Goal: Information Seeking & Learning: Find specific fact

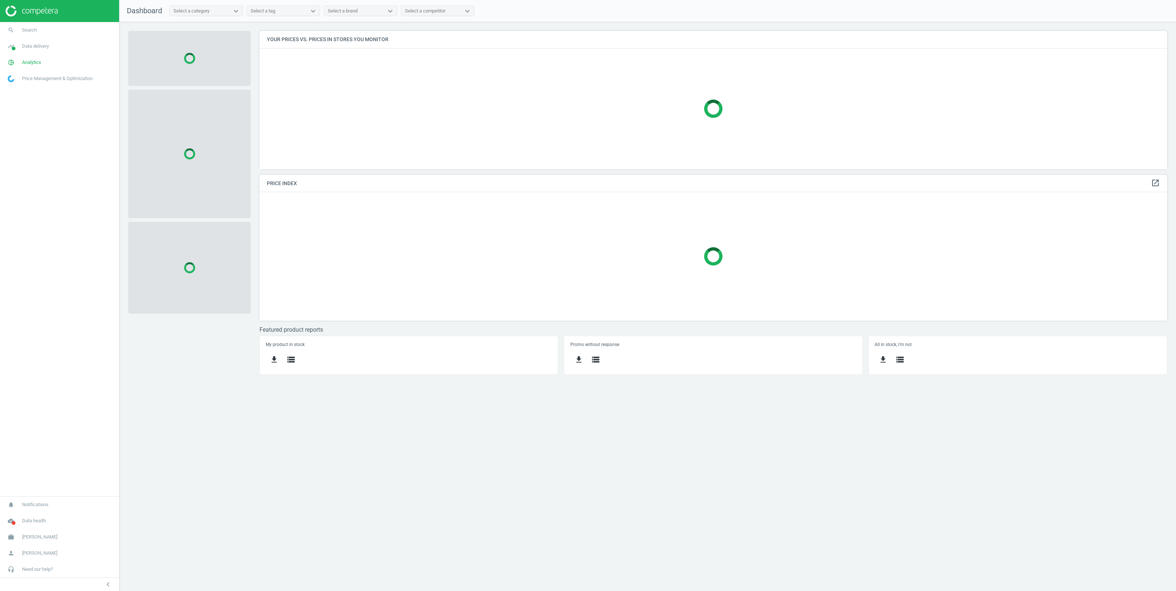
scroll to position [146, 916]
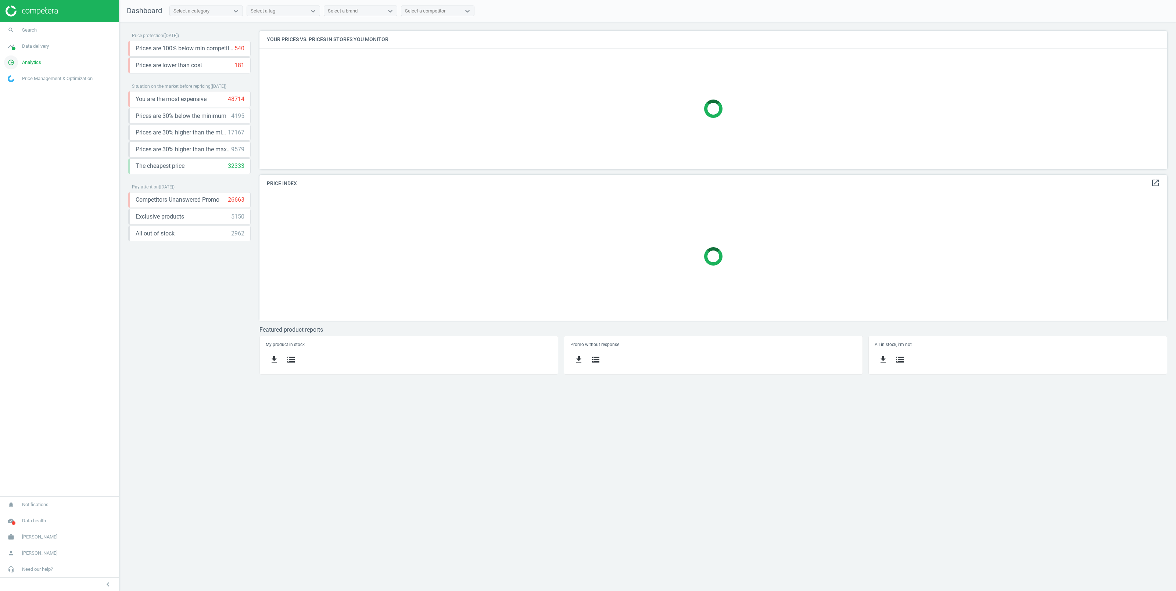
click at [26, 63] on span "Analytics" at bounding box center [31, 62] width 19 height 7
click at [36, 48] on span "Data delivery" at bounding box center [35, 46] width 27 height 7
click at [15, 106] on span "Stores" at bounding box center [14, 107] width 12 height 6
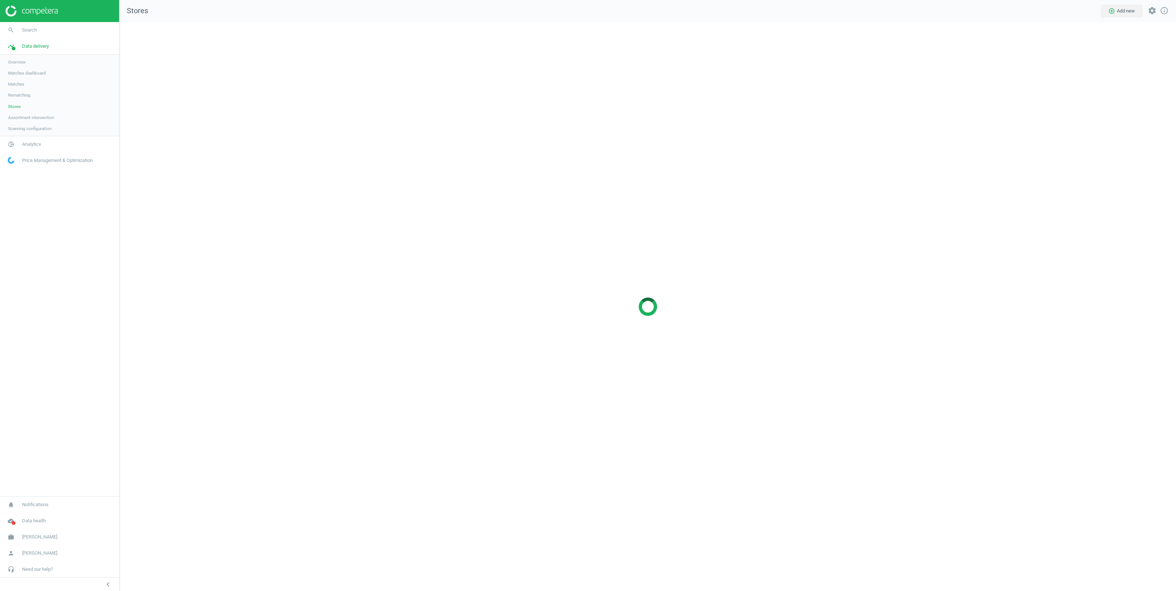
scroll to position [577, 1065]
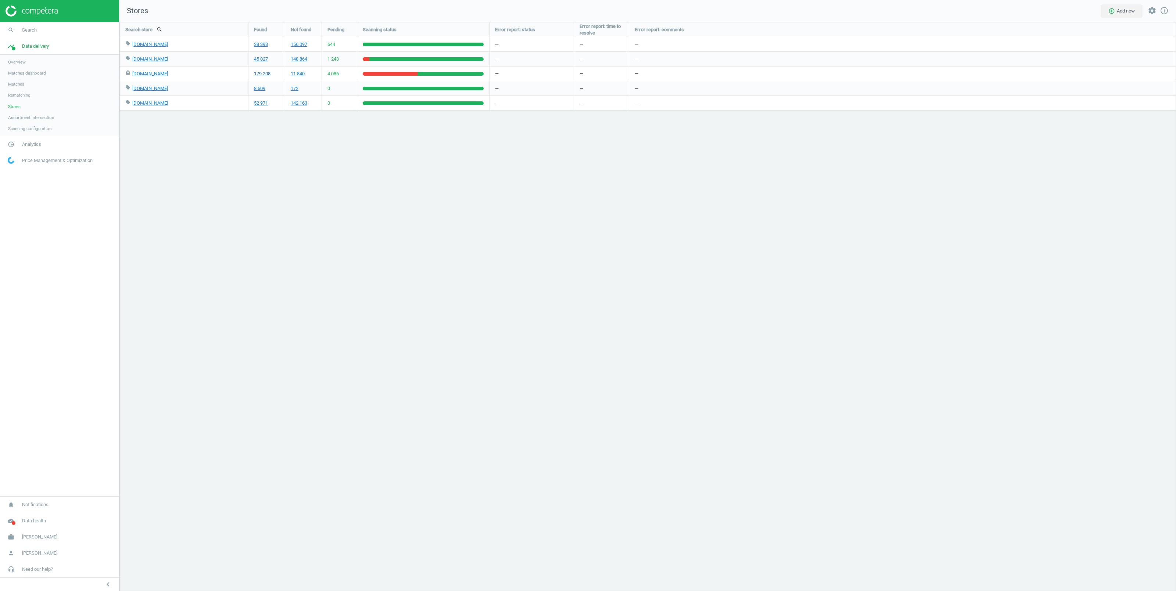
click at [264, 74] on link "179 208" at bounding box center [262, 74] width 17 height 7
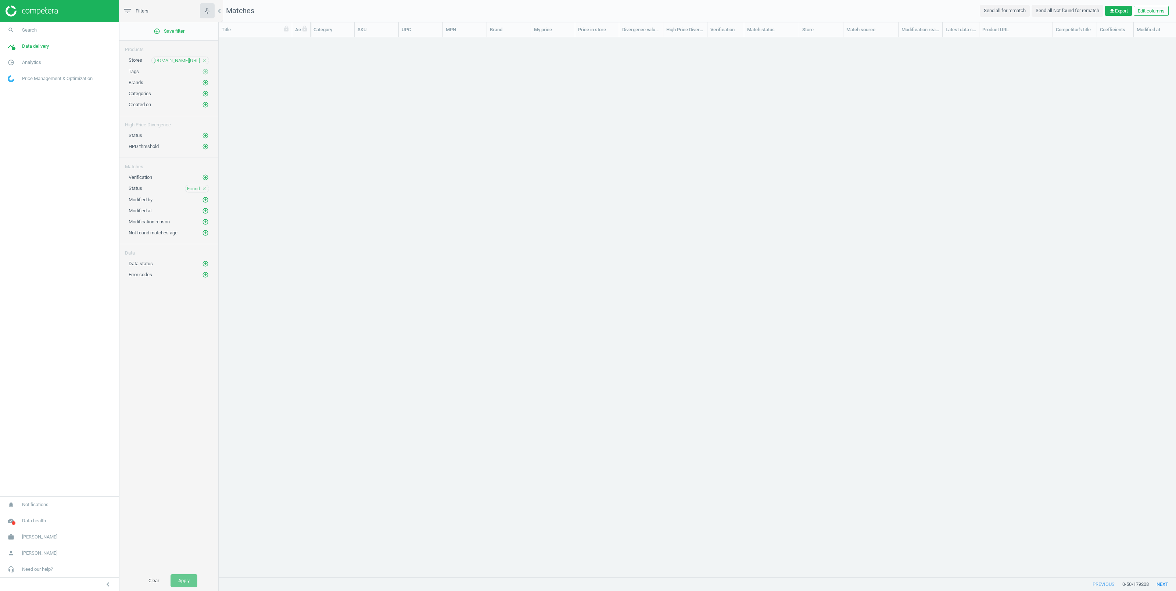
scroll to position [8, 8]
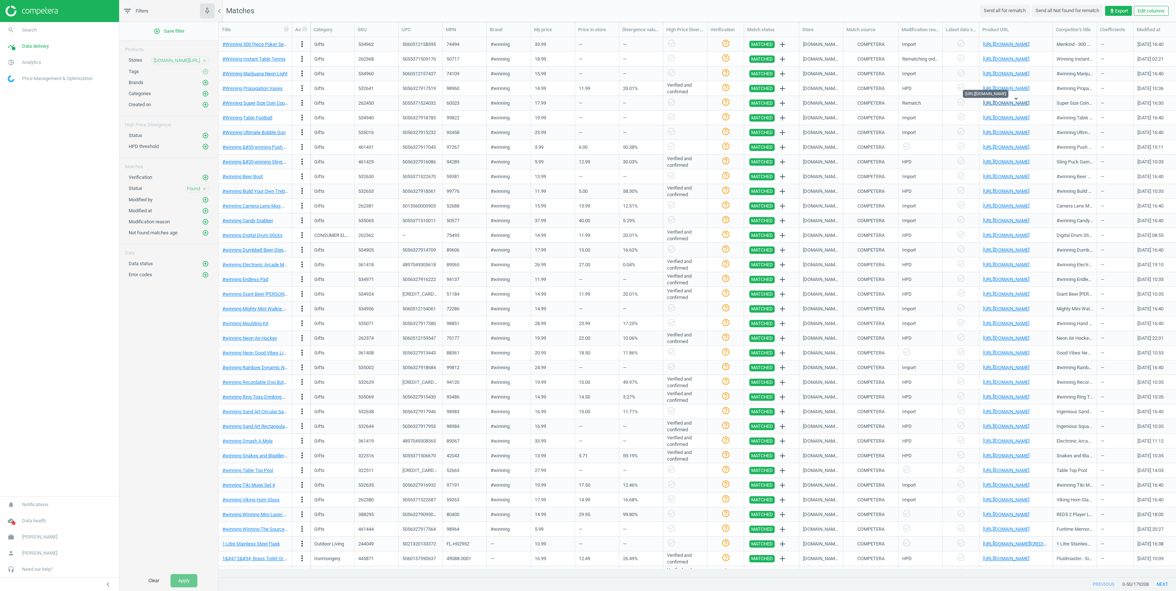
click at [1002, 101] on link "[URL][DOMAIN_NAME]" at bounding box center [1006, 103] width 46 height 6
click at [411, 100] on div "5055371524032" at bounding box center [418, 103] width 33 height 7
click at [411, 100] on div "5055371524032" at bounding box center [420, 103] width 36 height 13
click at [411, 102] on div "5055371524032" at bounding box center [418, 103] width 33 height 7
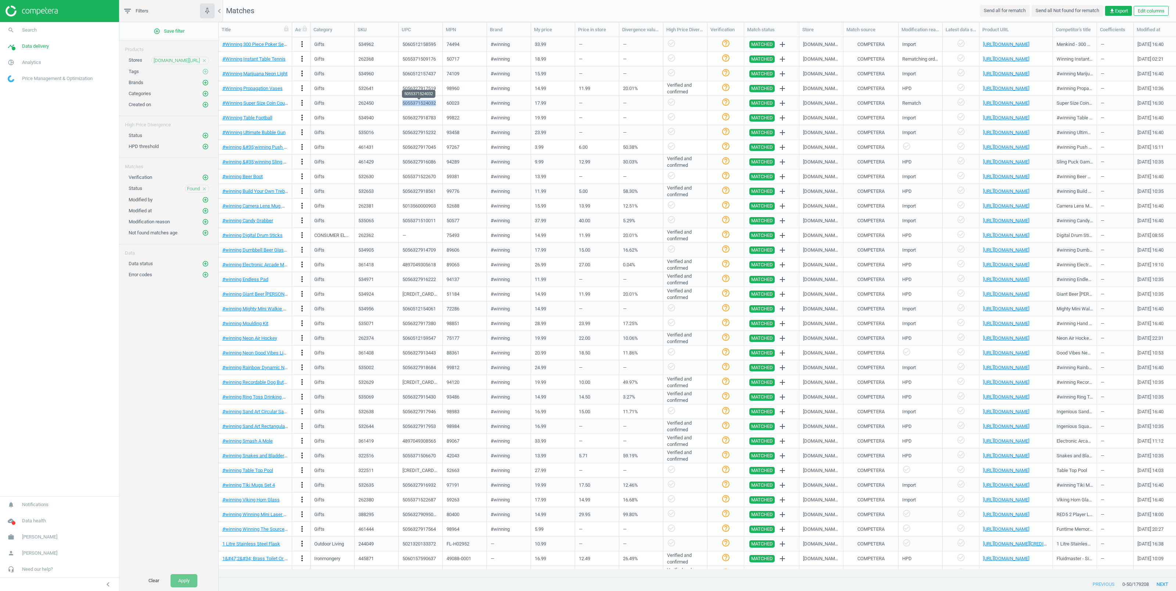
copy div "5055371524032"
click at [246, 101] on link "#Winning Super Size Coin Counting Jar" at bounding box center [262, 103] width 80 height 6
click at [994, 101] on link "https://www.google.co.uk/shopping/product/359755250045324667" at bounding box center [1006, 103] width 46 height 6
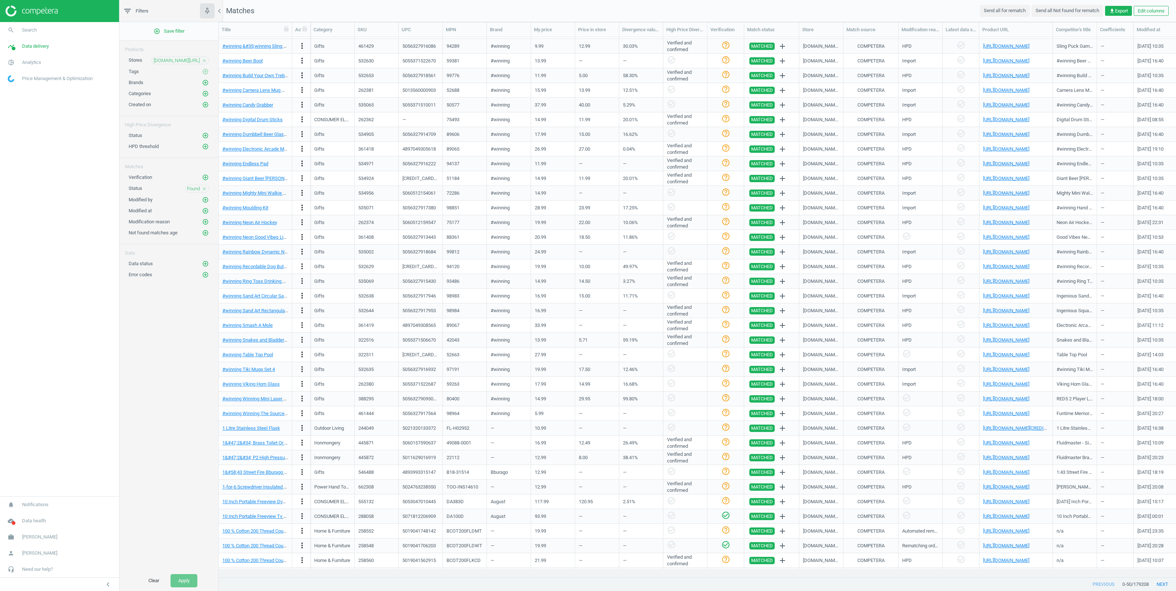
scroll to position [203, 0]
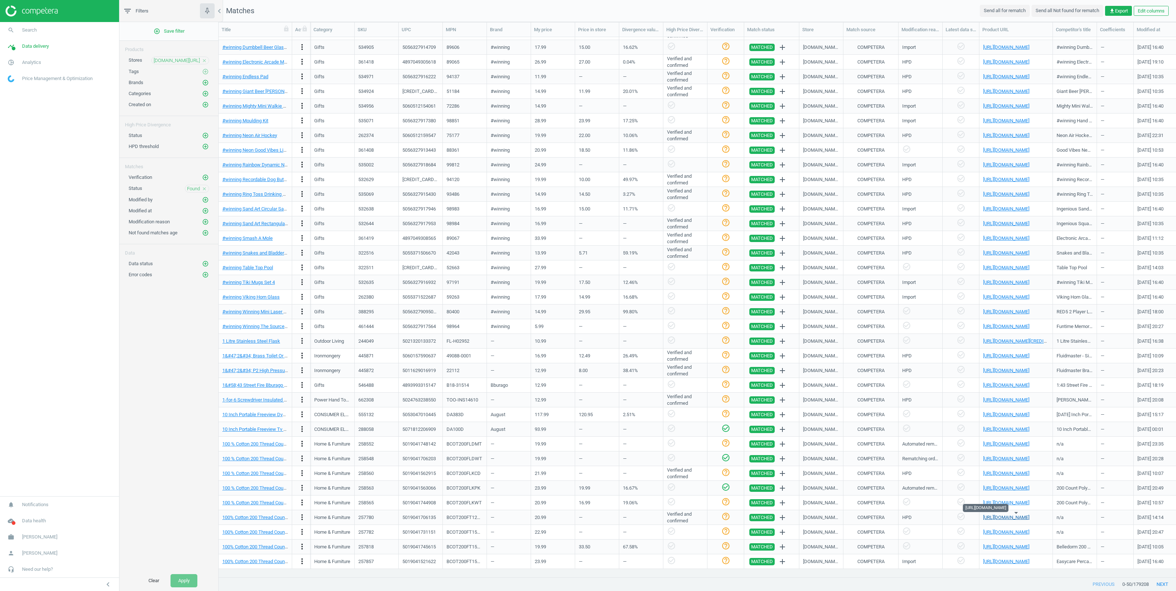
click at [1003, 518] on link "https://www.google.co.uk/shopping/product/10052003105350664816" at bounding box center [1006, 518] width 46 height 6
click at [1002, 430] on link "https://www.google.co.uk/shopping/product/9194106247119676359?q=05071812206909&…" at bounding box center [1006, 430] width 46 height 6
click at [1164, 585] on button "next" at bounding box center [1162, 584] width 27 height 13
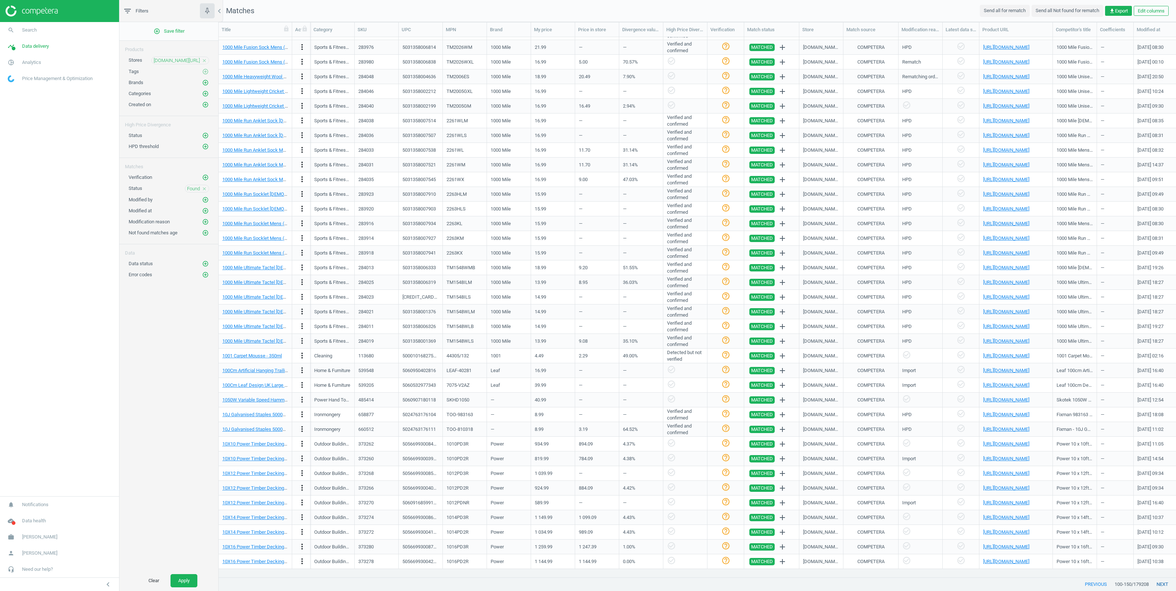
click at [1164, 585] on button "next" at bounding box center [1162, 584] width 27 height 13
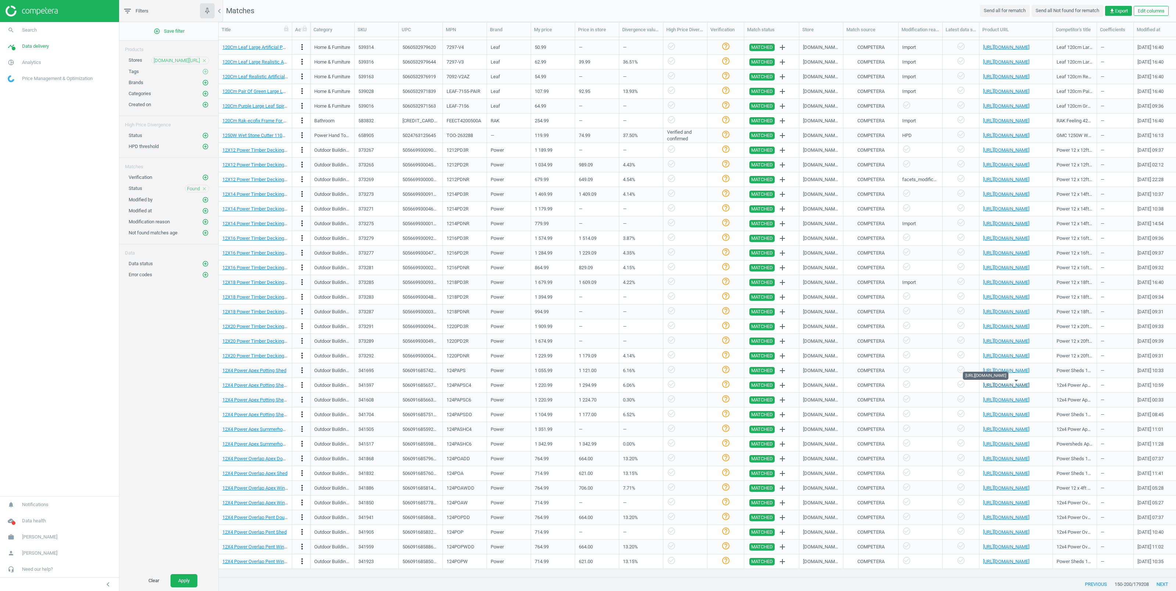
click at [994, 386] on link "https://www.google.co.uk/shopping/product/2300504135448493127" at bounding box center [1006, 386] width 46 height 6
click at [1003, 518] on link "https://www.google.co.uk/shopping/product/1693698188456277230" at bounding box center [1006, 518] width 46 height 6
click at [1163, 587] on button "next" at bounding box center [1162, 584] width 27 height 13
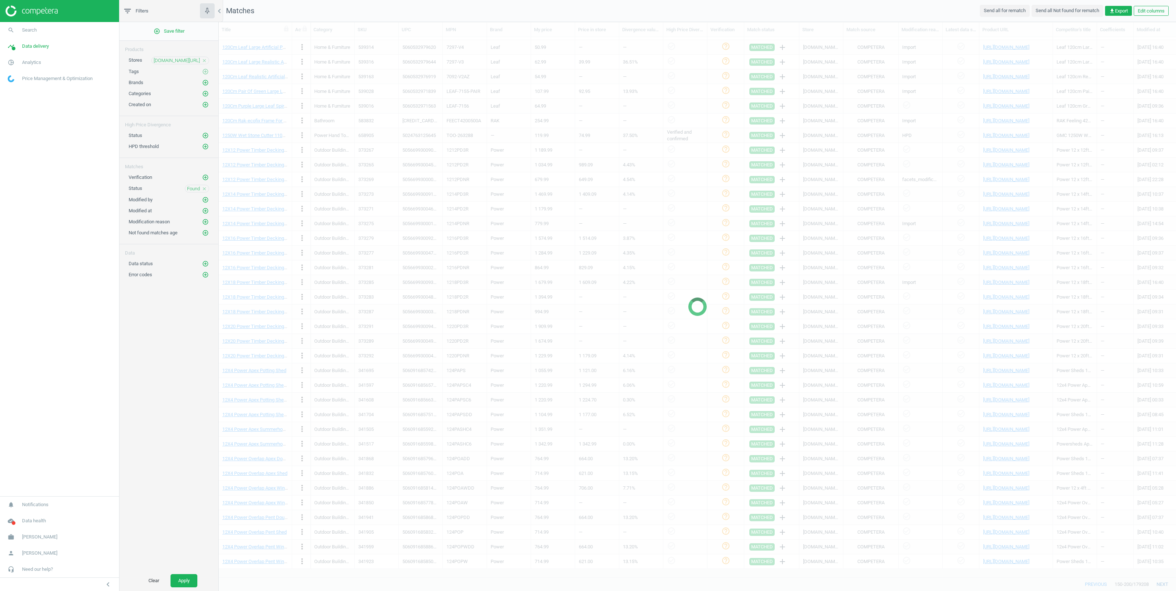
click at [1163, 586] on div at bounding box center [698, 306] width 958 height 569
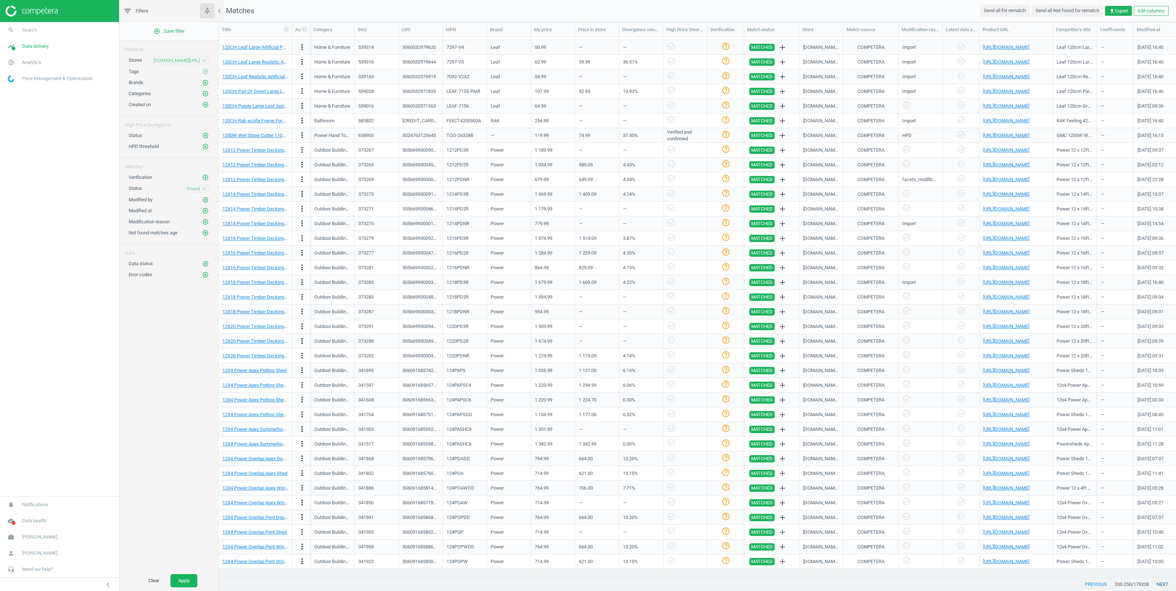
click at [1163, 586] on button "next" at bounding box center [1162, 584] width 27 height 13
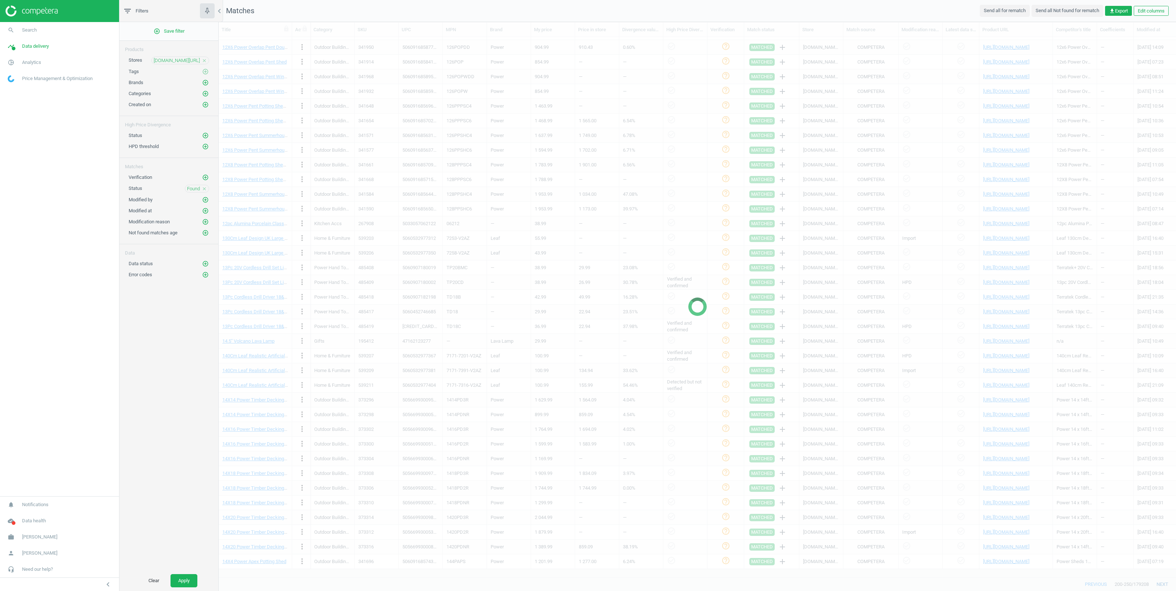
click at [1163, 586] on div at bounding box center [698, 306] width 958 height 569
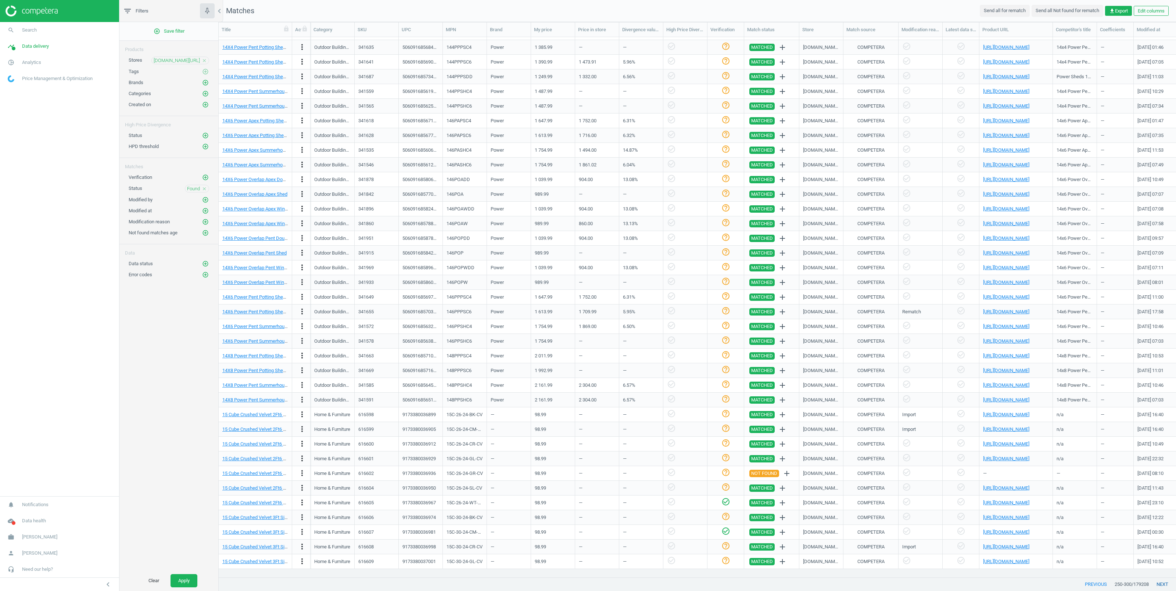
click at [1163, 586] on button "next" at bounding box center [1162, 584] width 27 height 13
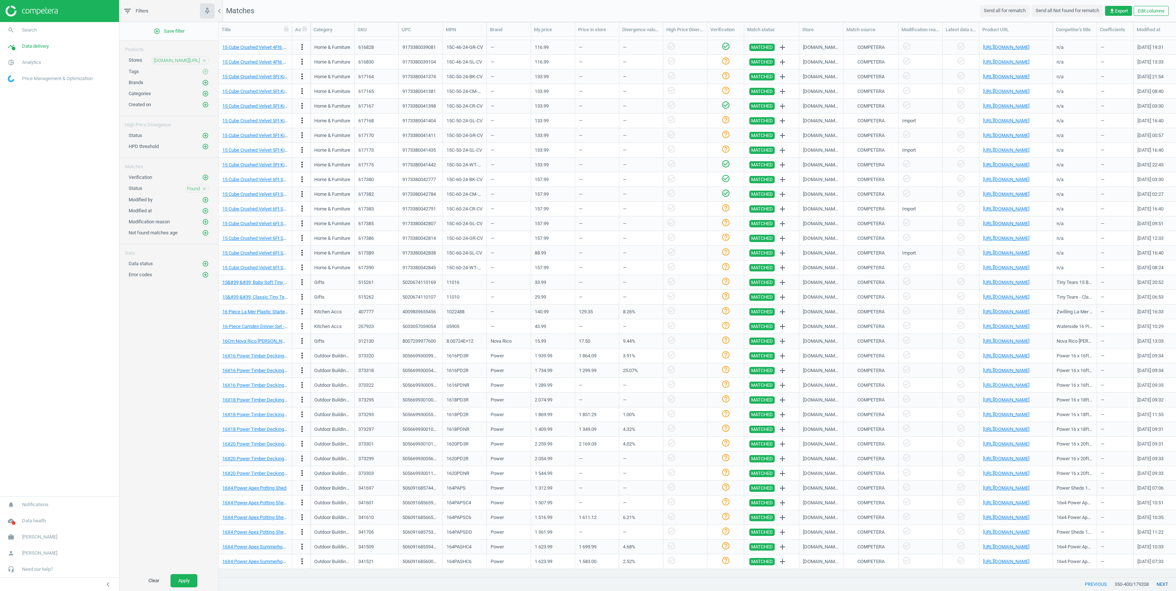
click at [1163, 586] on button "next" at bounding box center [1162, 584] width 27 height 13
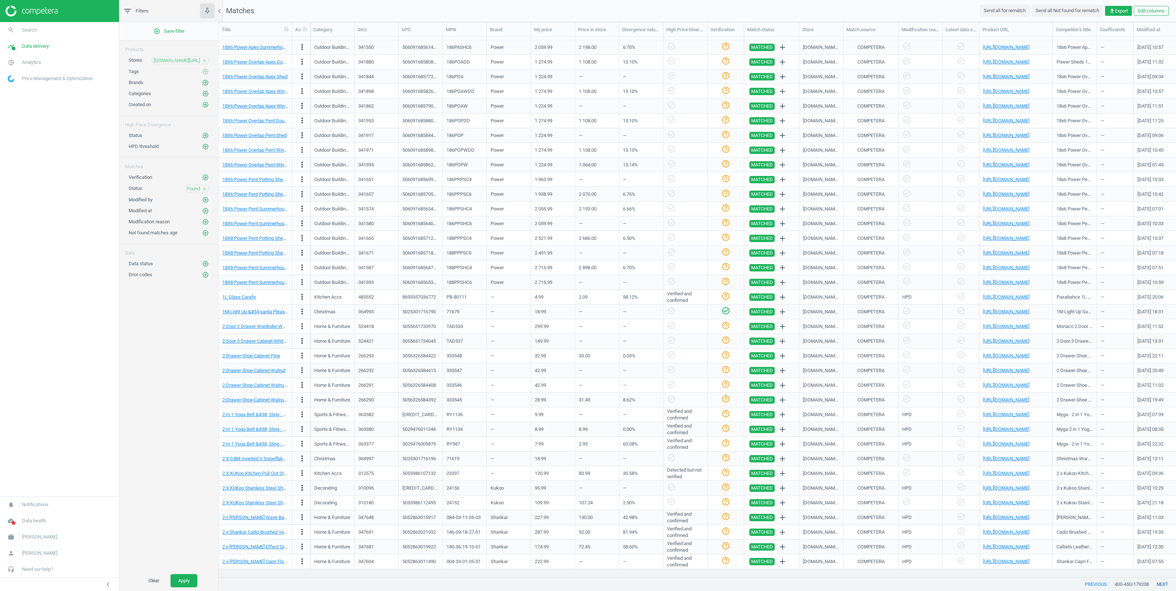
click at [1163, 586] on button "next" at bounding box center [1162, 584] width 27 height 13
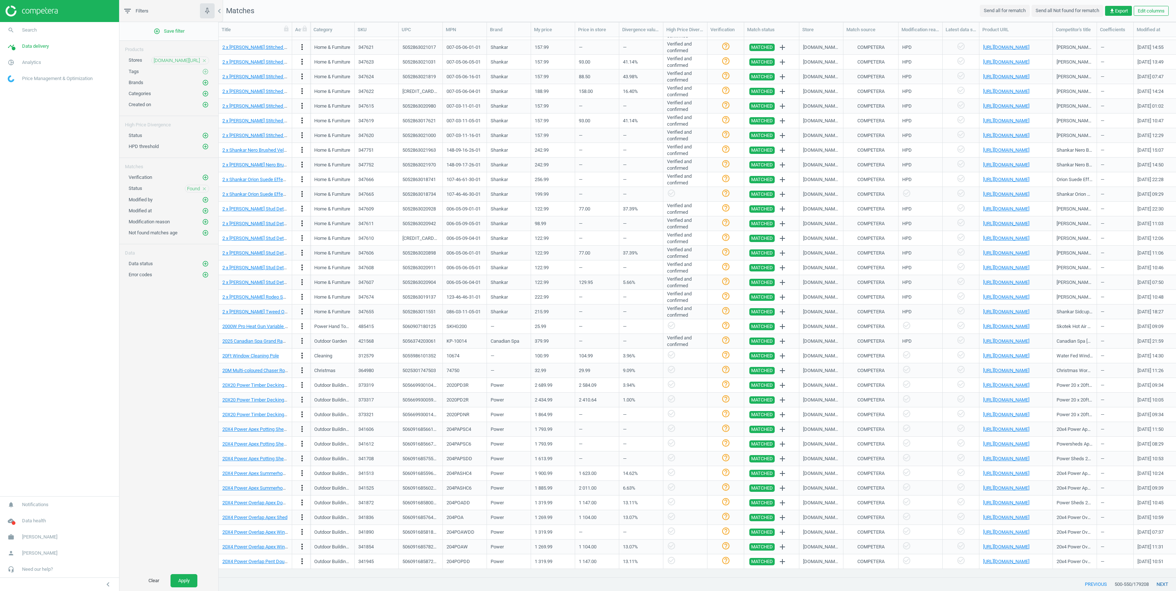
click at [1163, 586] on button "next" at bounding box center [1162, 584] width 27 height 13
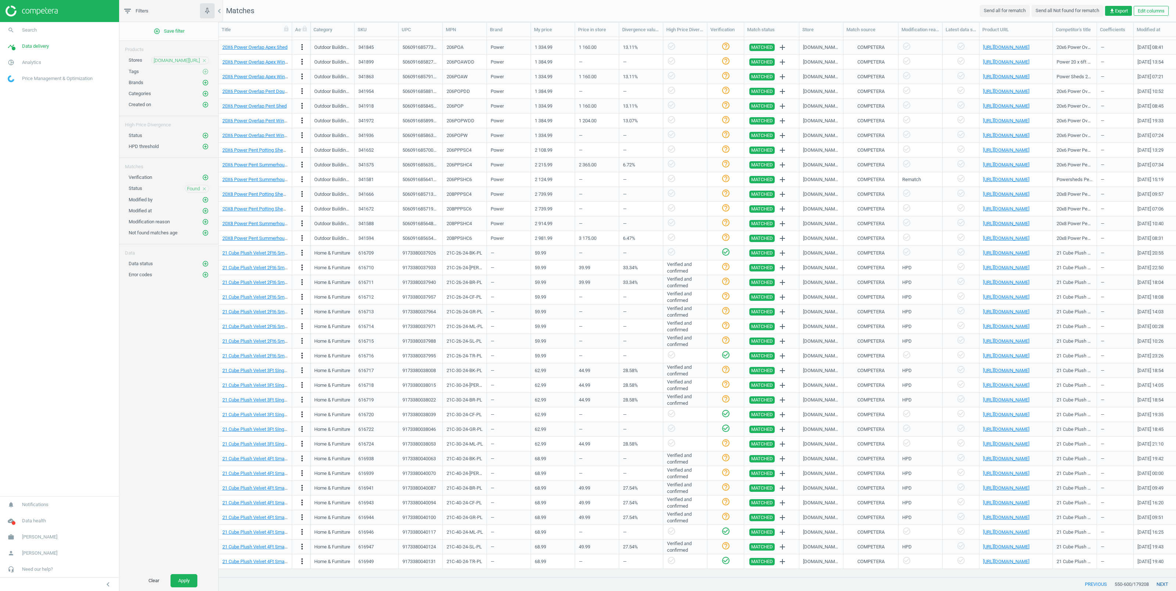
click at [1163, 586] on button "next" at bounding box center [1162, 584] width 27 height 13
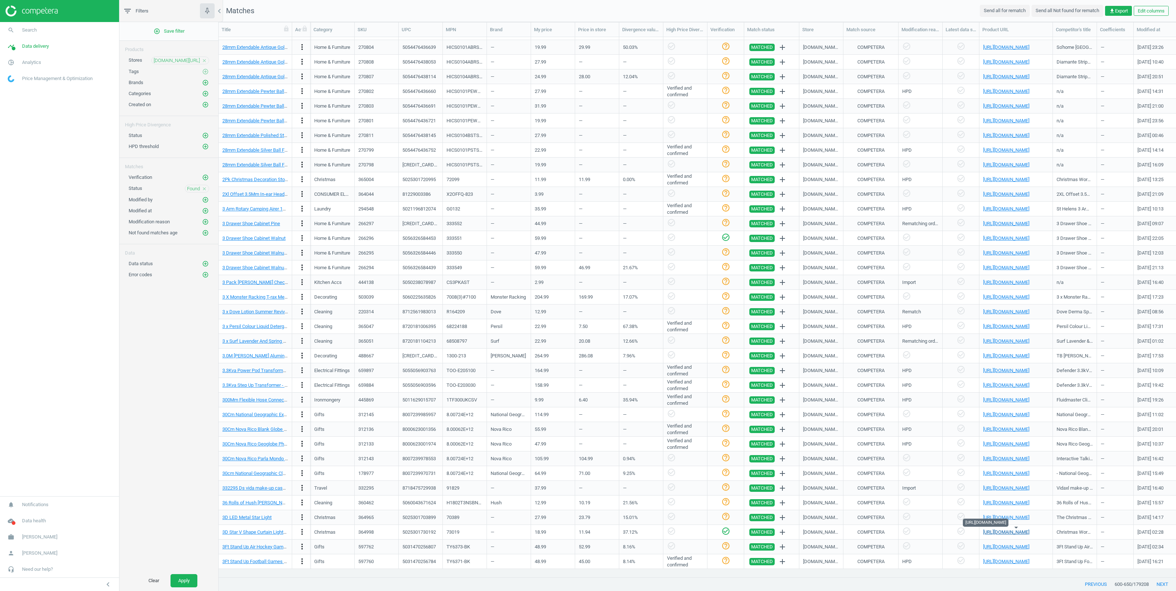
click at [996, 532] on link "https://www.google.co.uk/shopping/product/12244094354360691540?q=05025301730192…" at bounding box center [1006, 533] width 46 height 6
click at [1013, 531] on link "https://www.google.co.uk/shopping/product/12244094354360691540?q=05025301730192…" at bounding box center [1006, 533] width 46 height 6
click at [1159, 586] on button "next" at bounding box center [1162, 584] width 27 height 13
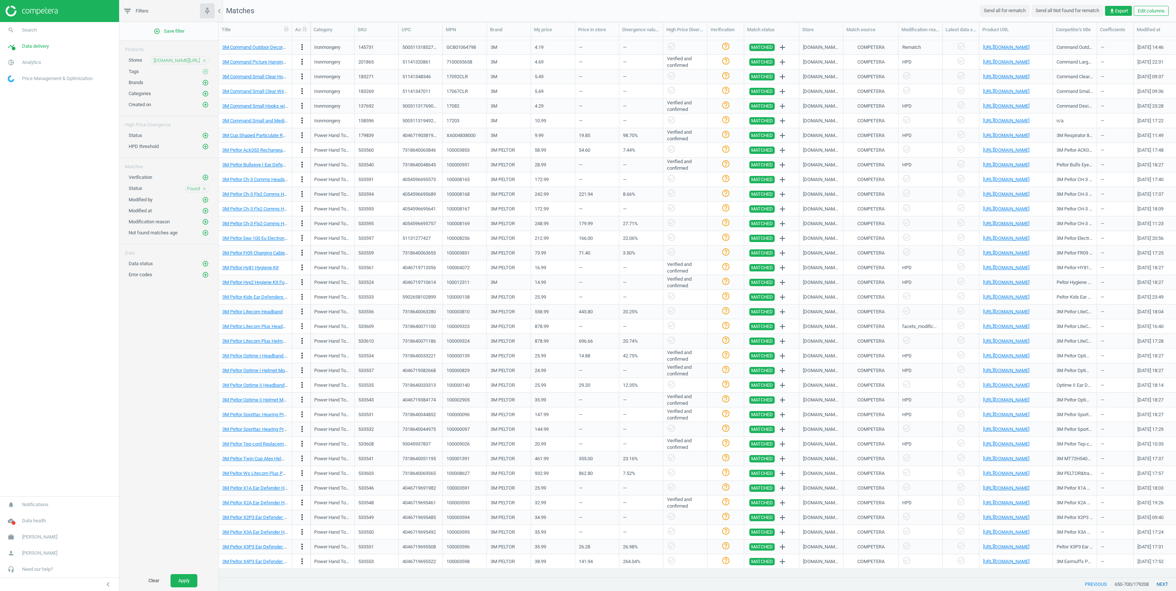
click at [1165, 585] on button "next" at bounding box center [1162, 584] width 27 height 13
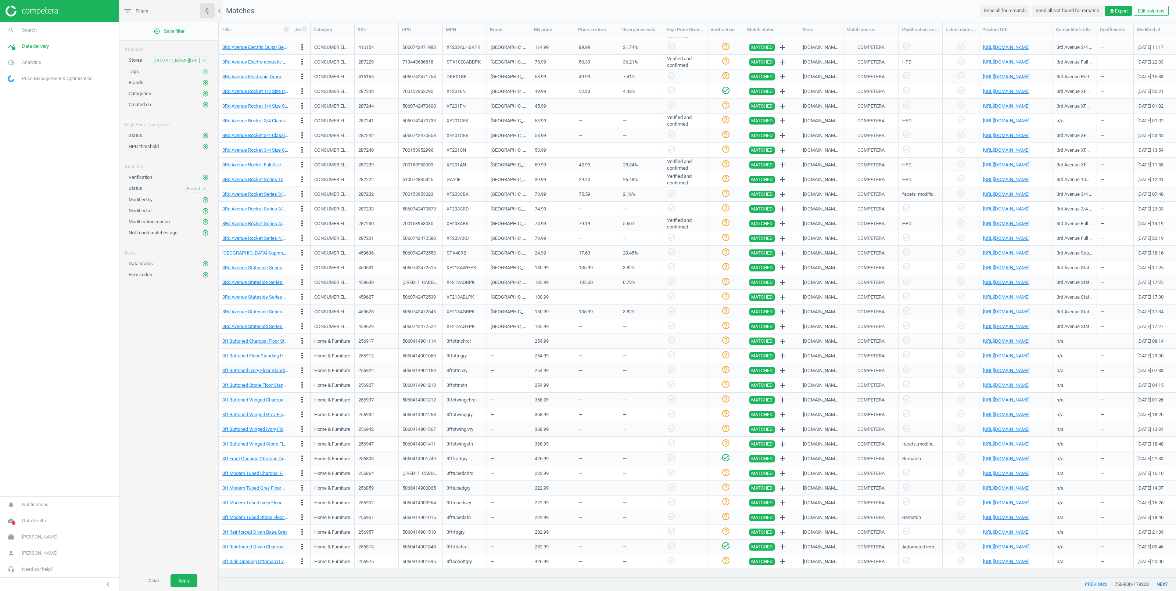
click at [1165, 585] on button "next" at bounding box center [1162, 584] width 27 height 13
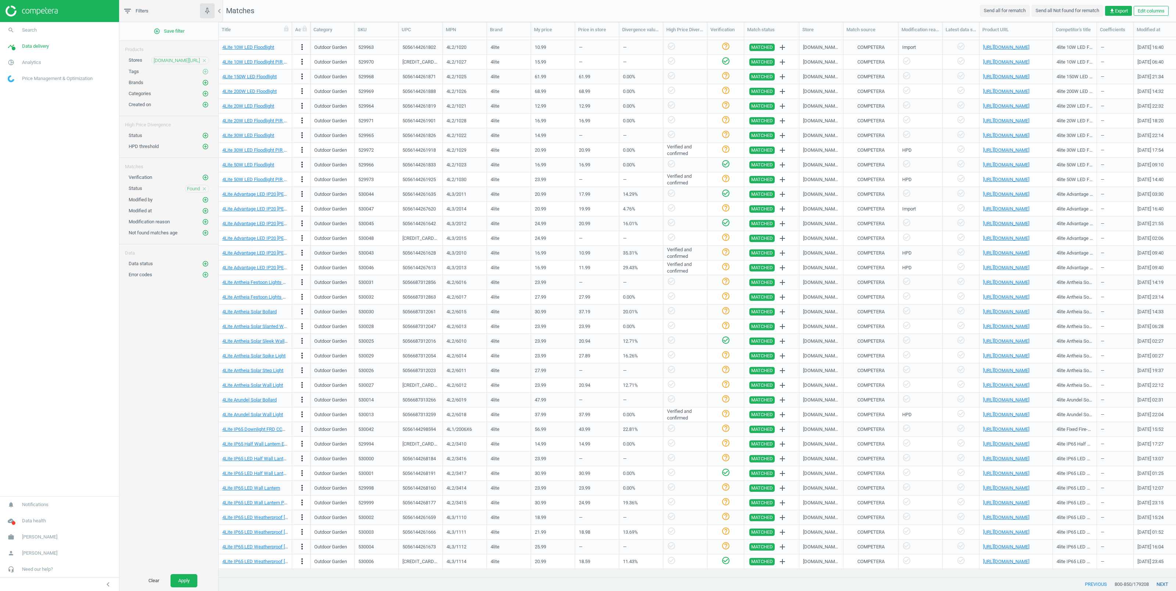
click at [1165, 584] on button "next" at bounding box center [1162, 584] width 27 height 13
click at [1167, 584] on button "next" at bounding box center [1162, 584] width 27 height 13
click at [1007, 531] on link "https://www.google.co.uk/shopping/product/14028928160778132930" at bounding box center [1006, 533] width 46 height 6
click at [1167, 582] on button "next" at bounding box center [1162, 584] width 27 height 13
click at [1164, 583] on button "next" at bounding box center [1162, 584] width 27 height 13
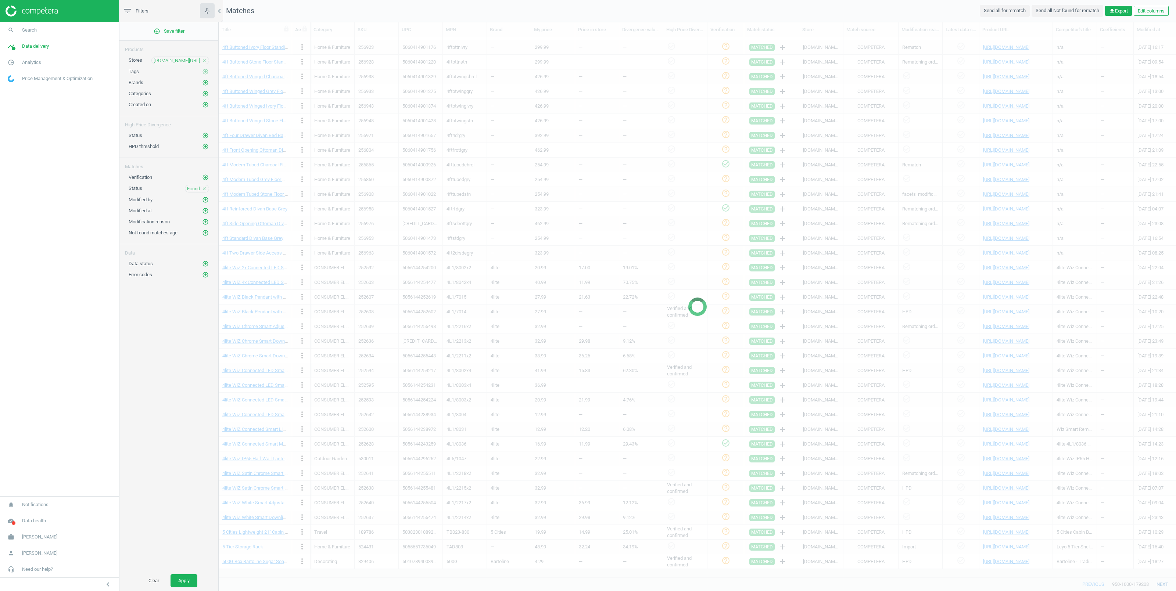
click at [1164, 583] on div at bounding box center [698, 306] width 958 height 569
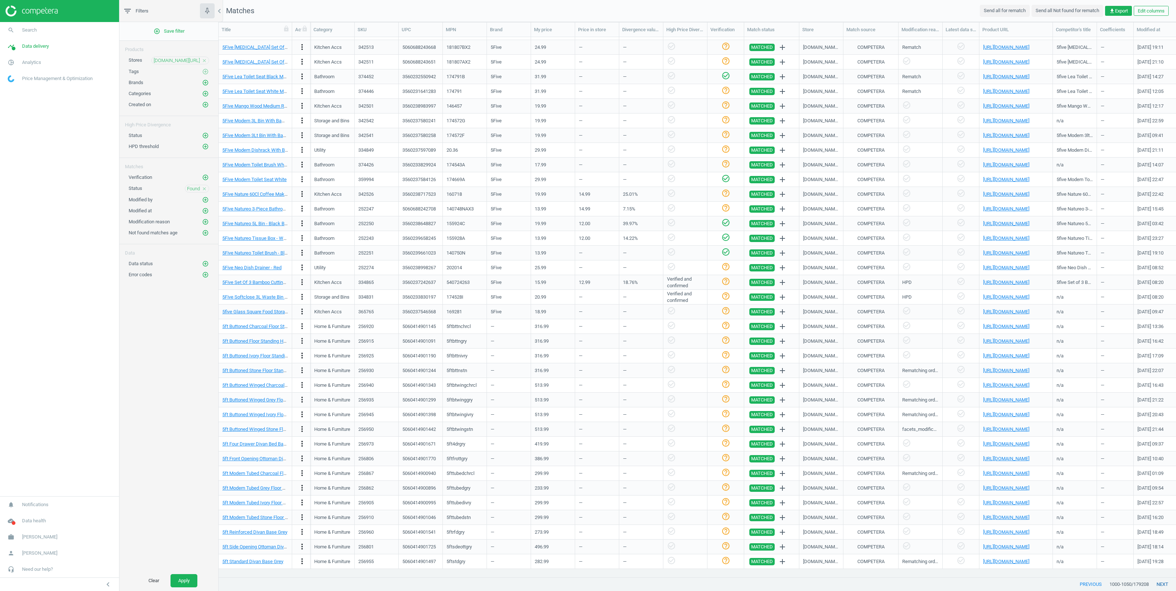
click at [1163, 583] on button "next" at bounding box center [1162, 584] width 27 height 13
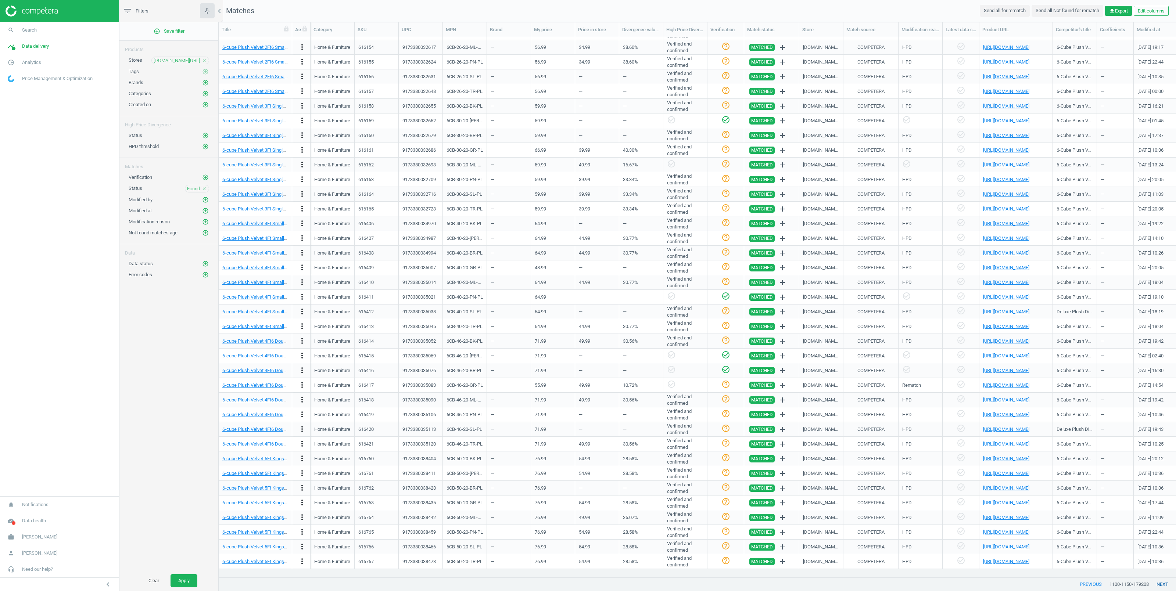
click at [1163, 583] on button "next" at bounding box center [1162, 584] width 27 height 13
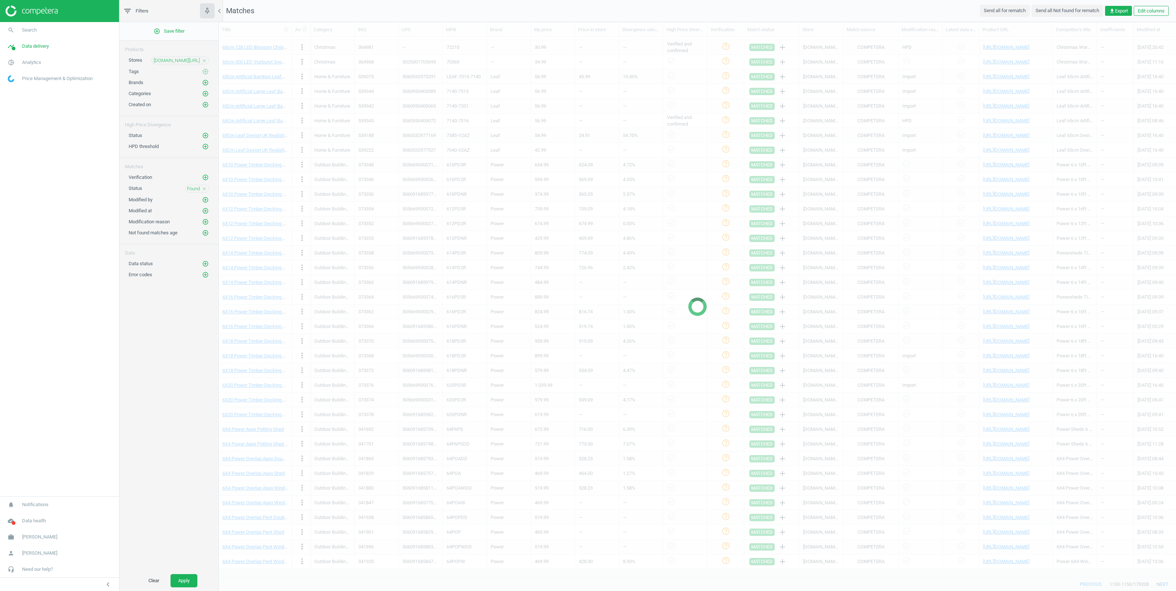
click at [1163, 583] on button "next" at bounding box center [1162, 584] width 27 height 13
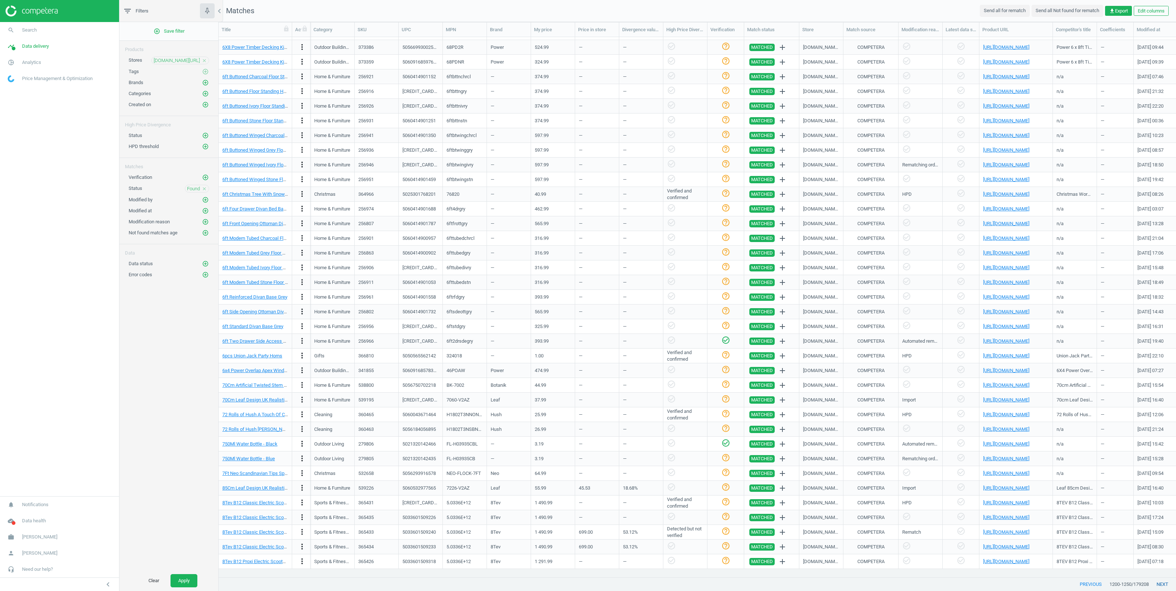
click at [1163, 583] on button "next" at bounding box center [1162, 584] width 27 height 13
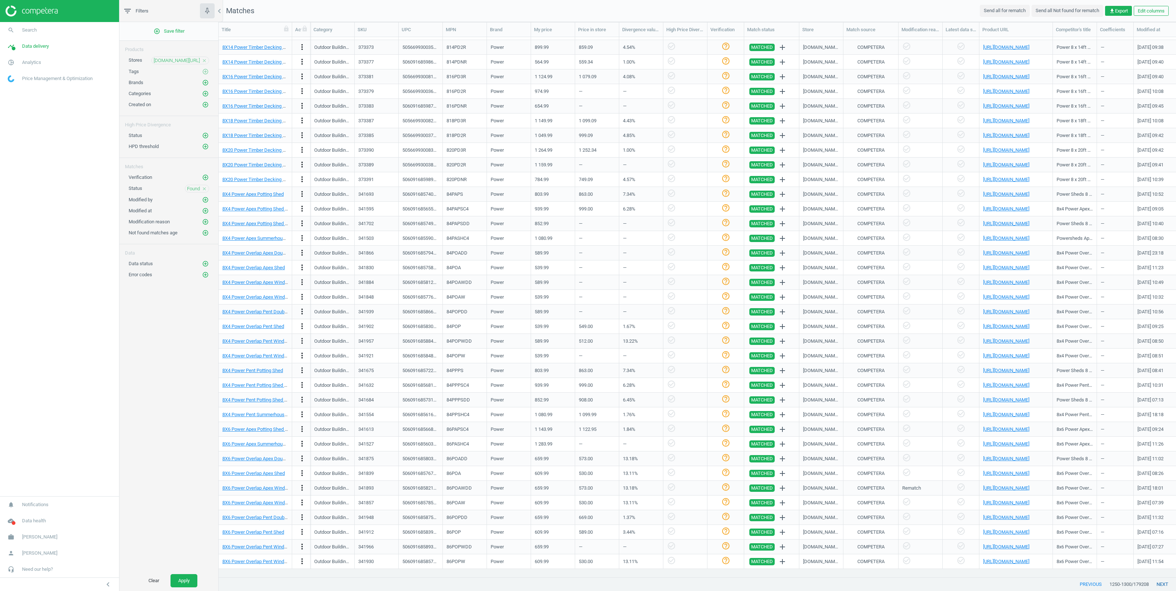
click at [1165, 582] on button "next" at bounding box center [1162, 584] width 27 height 13
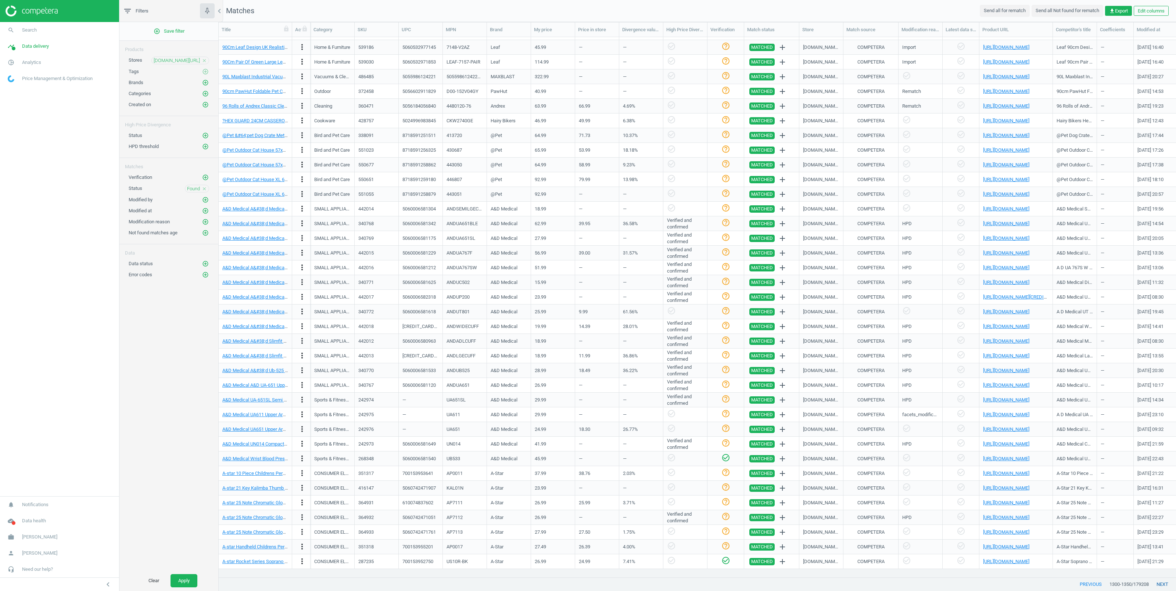
click at [1165, 583] on button "next" at bounding box center [1162, 584] width 27 height 13
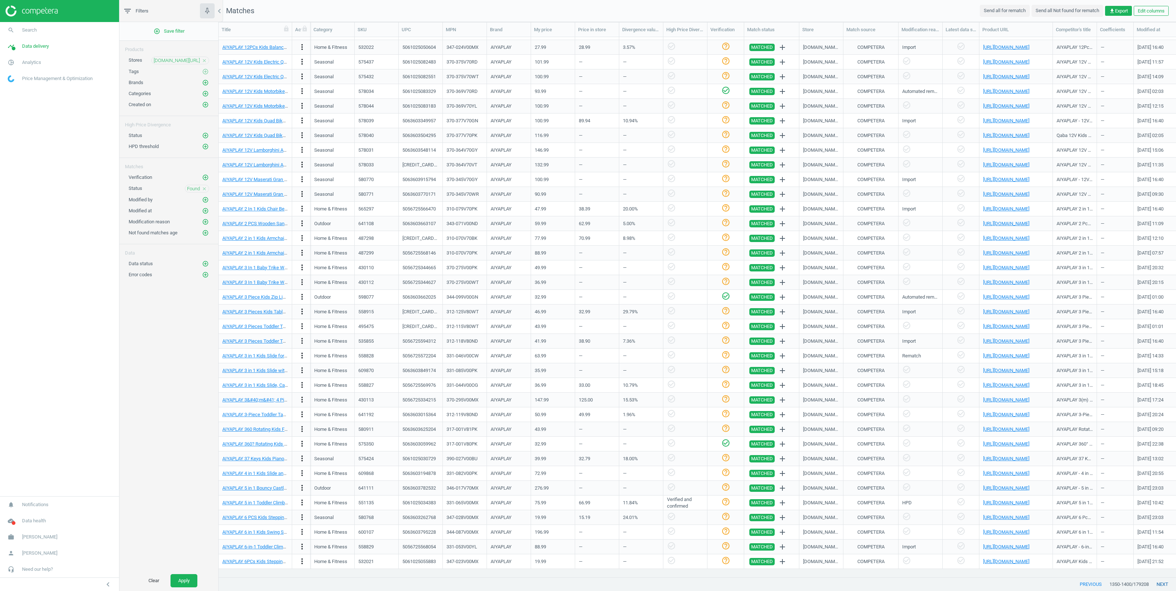
click at [1165, 583] on button "next" at bounding box center [1162, 584] width 27 height 13
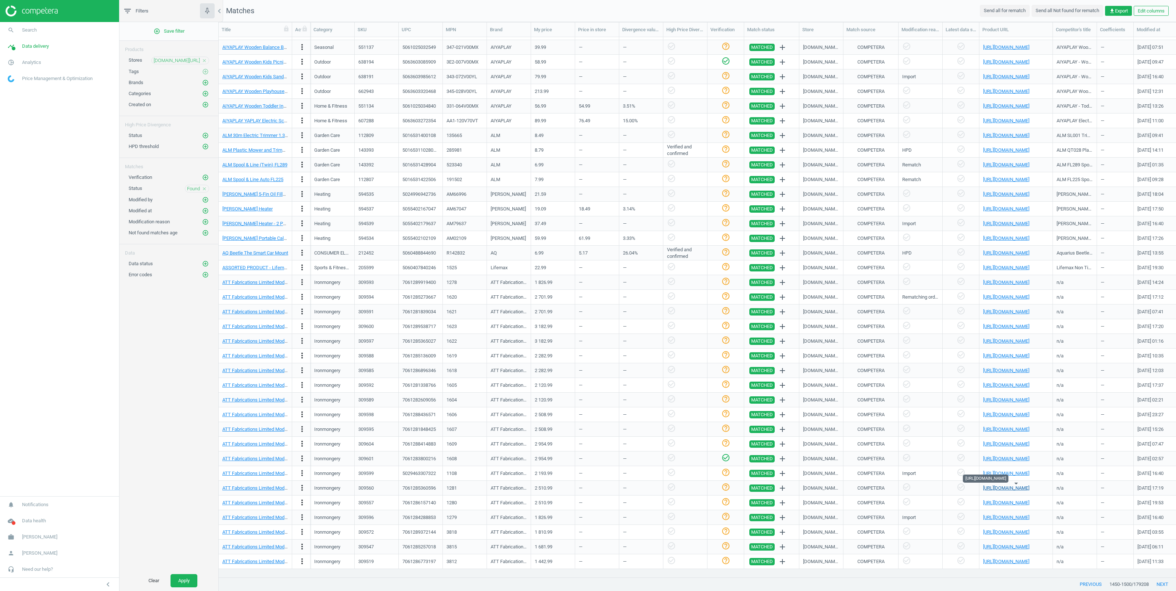
click at [1000, 490] on link "https://www.google.co.uk/shopping/product/10213556762875944620/offers?q=7061285…" at bounding box center [1006, 489] width 46 height 6
click at [1003, 187] on div "https://www.google.co.uk/shopping/product/17209792824242797481" at bounding box center [1017, 194] width 74 height 15
click at [998, 196] on link "https://www.google.co.uk/shopping/product/17209792824242797481" at bounding box center [1006, 195] width 46 height 6
click at [1013, 560] on div "https://www.google.co.uk/shopping/product/16139412884529320051" at bounding box center [1016, 561] width 66 height 13
click at [1012, 562] on link "https://www.google.co.uk/shopping/product/16139412884529320051" at bounding box center [1006, 562] width 46 height 6
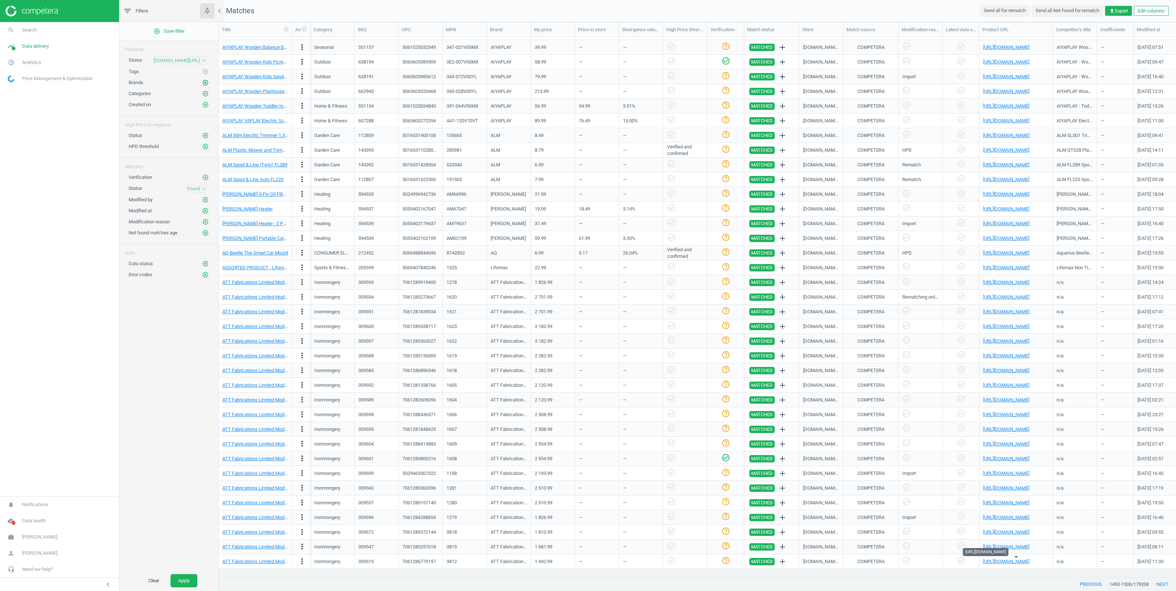
click at [205, 84] on icon "add_circle_outline" at bounding box center [205, 82] width 7 height 7
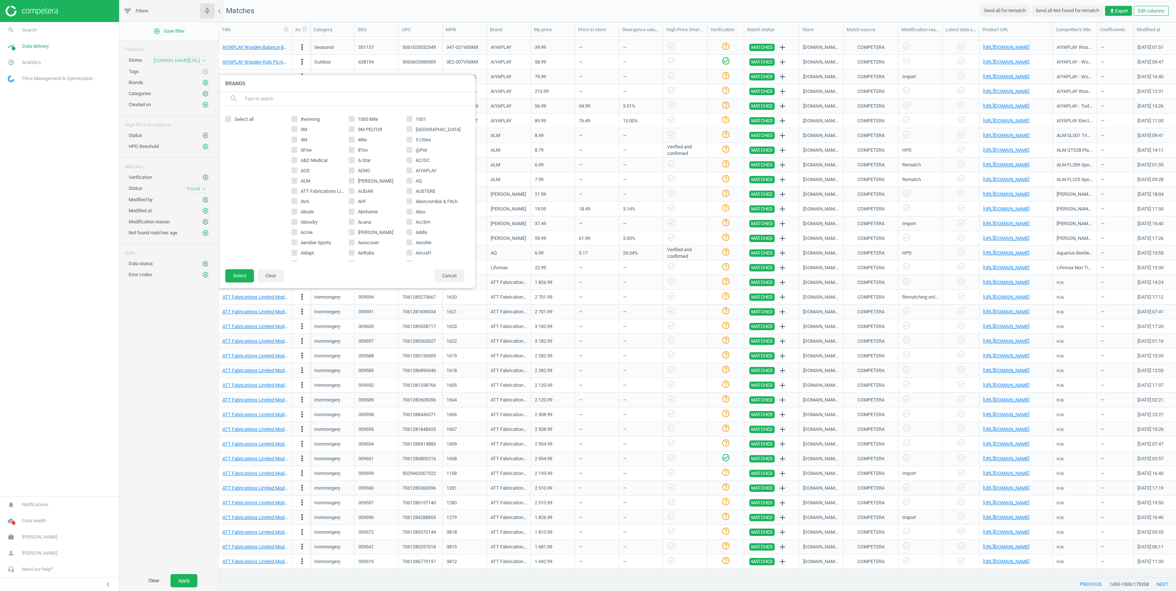
click at [407, 241] on input "Aerolite" at bounding box center [409, 242] width 5 height 5
checkbox input "true"
click at [245, 272] on button "Select" at bounding box center [239, 275] width 29 height 13
click at [184, 574] on div "Clear Apply" at bounding box center [168, 581] width 99 height 21
click at [189, 583] on button "Apply" at bounding box center [184, 581] width 27 height 13
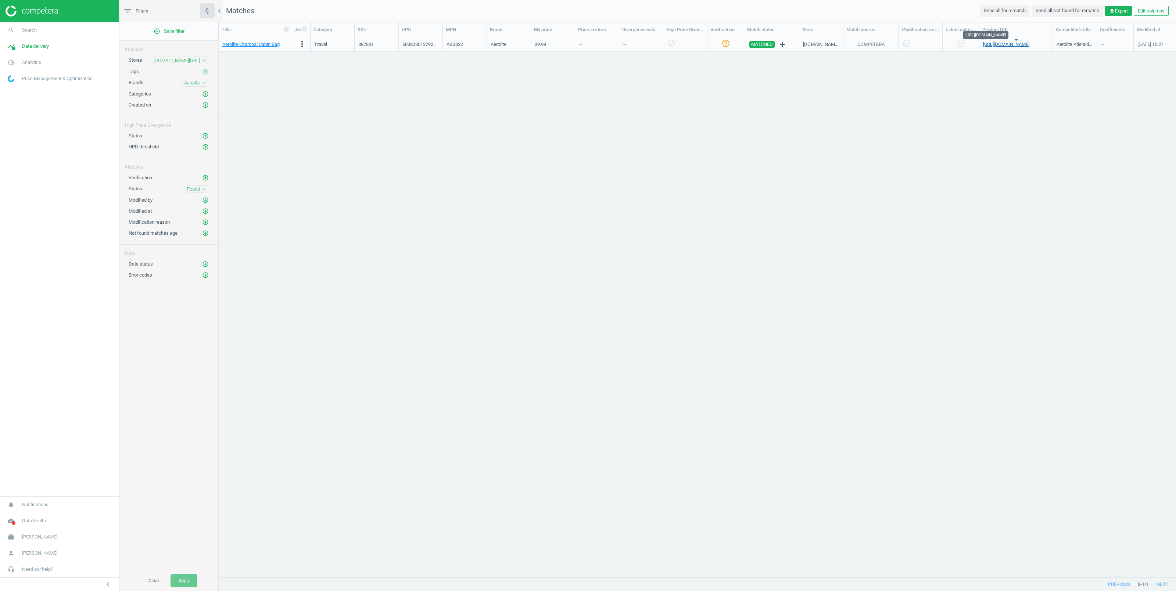
click at [1011, 44] on link "https://www.google.co.uk/shopping/product/5895359864098963401" at bounding box center [1006, 45] width 46 height 6
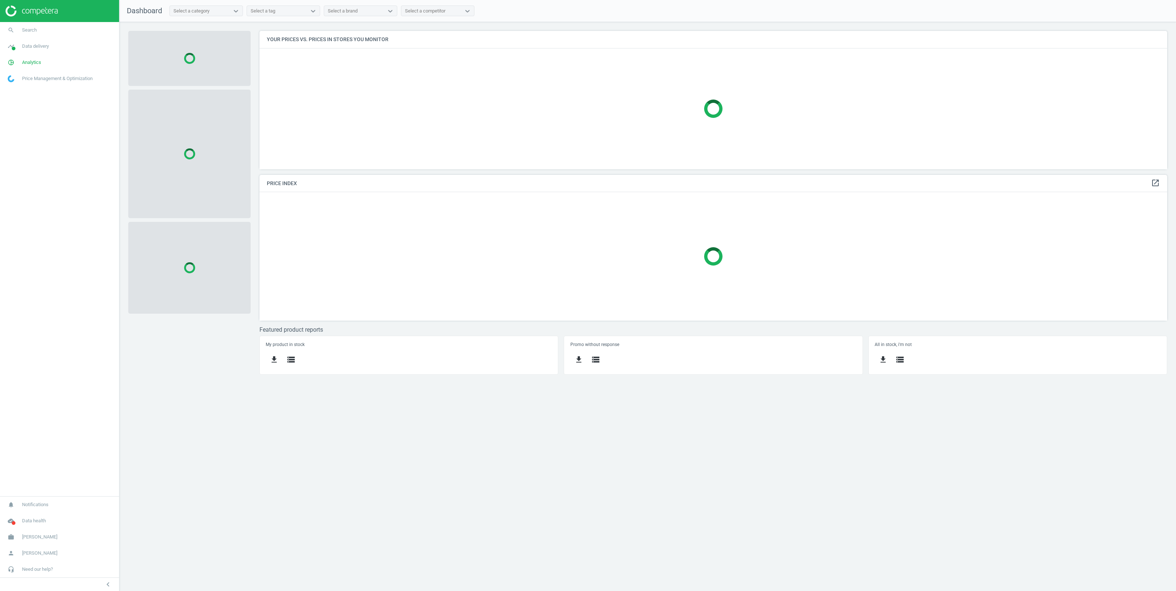
scroll to position [146, 916]
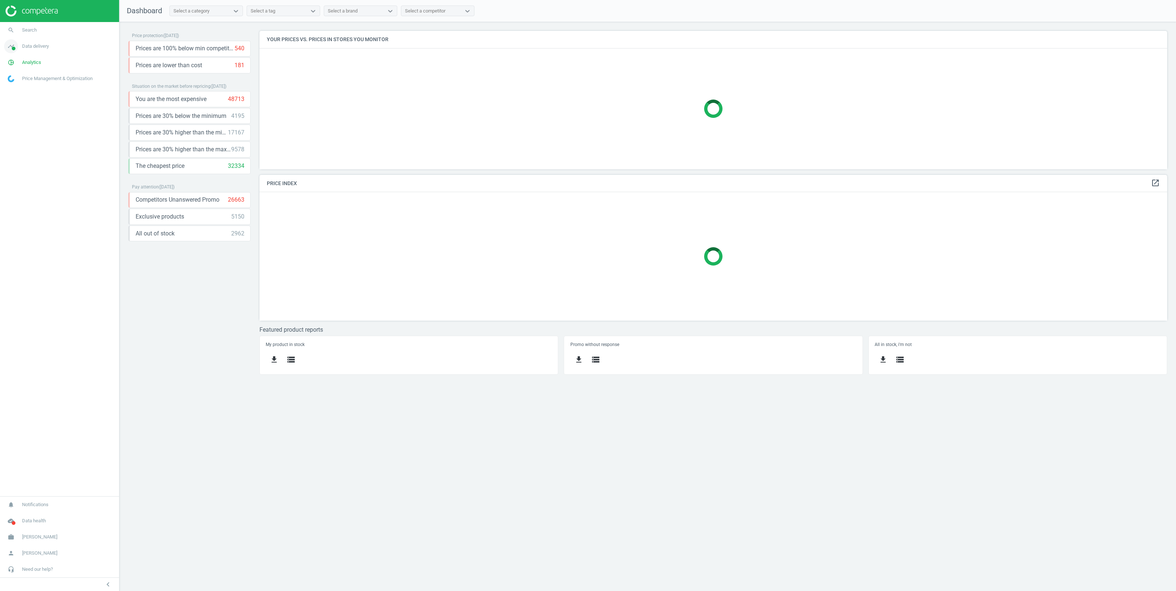
click at [40, 47] on span "Data delivery" at bounding box center [35, 46] width 27 height 7
click at [15, 106] on span "Stores" at bounding box center [14, 107] width 12 height 6
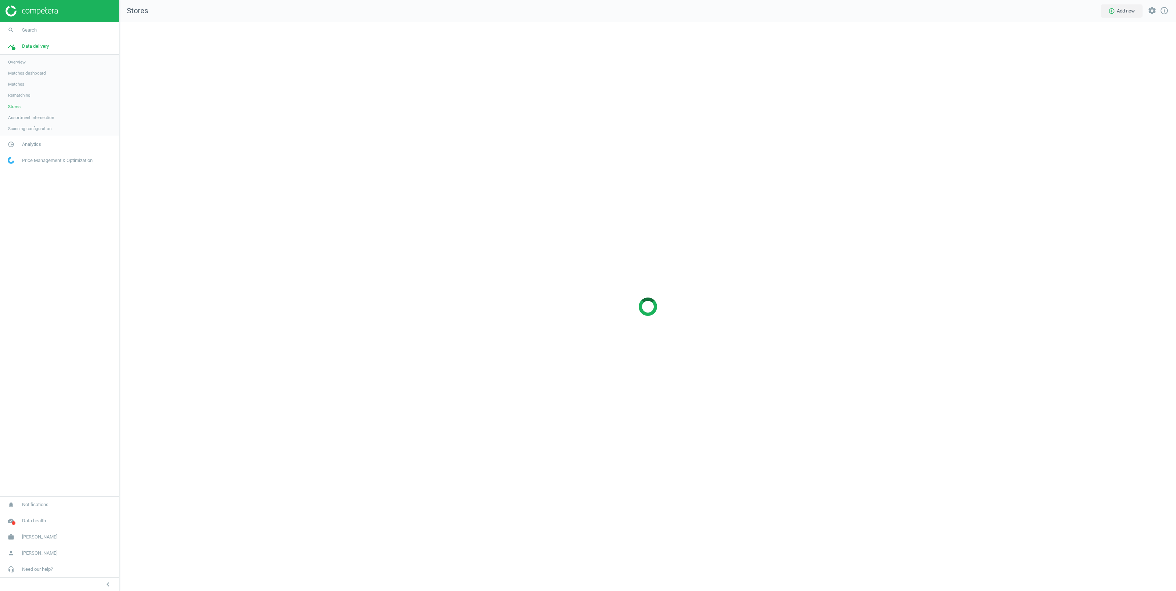
scroll to position [577, 1065]
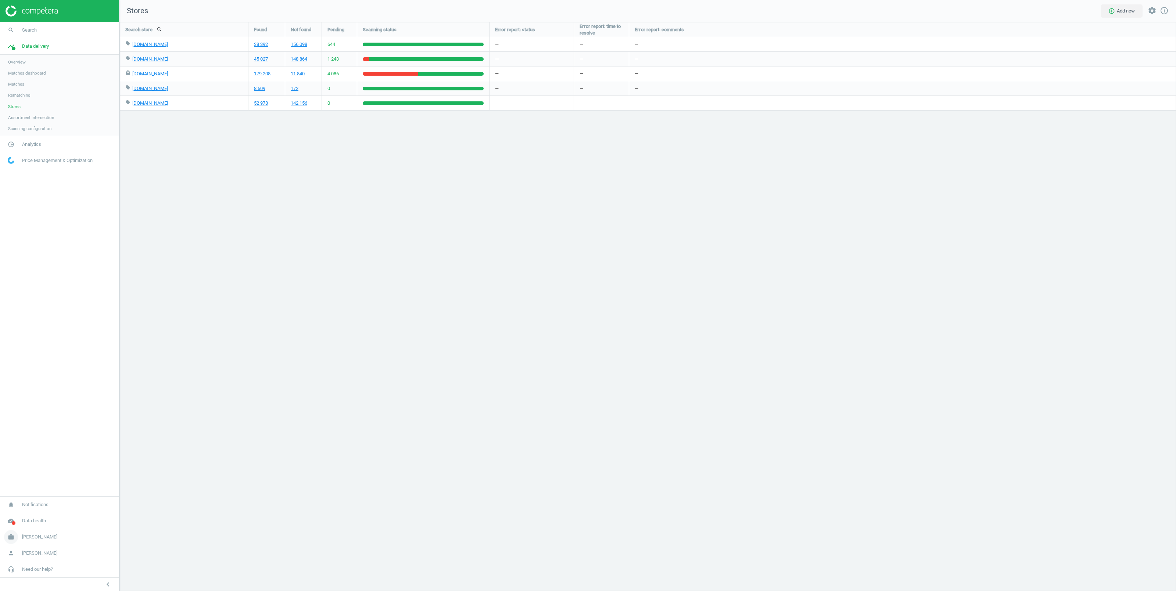
click at [29, 535] on span "[PERSON_NAME]" at bounding box center [39, 537] width 35 height 7
click at [27, 529] on span "Campaign settings" at bounding box center [26, 527] width 36 height 6
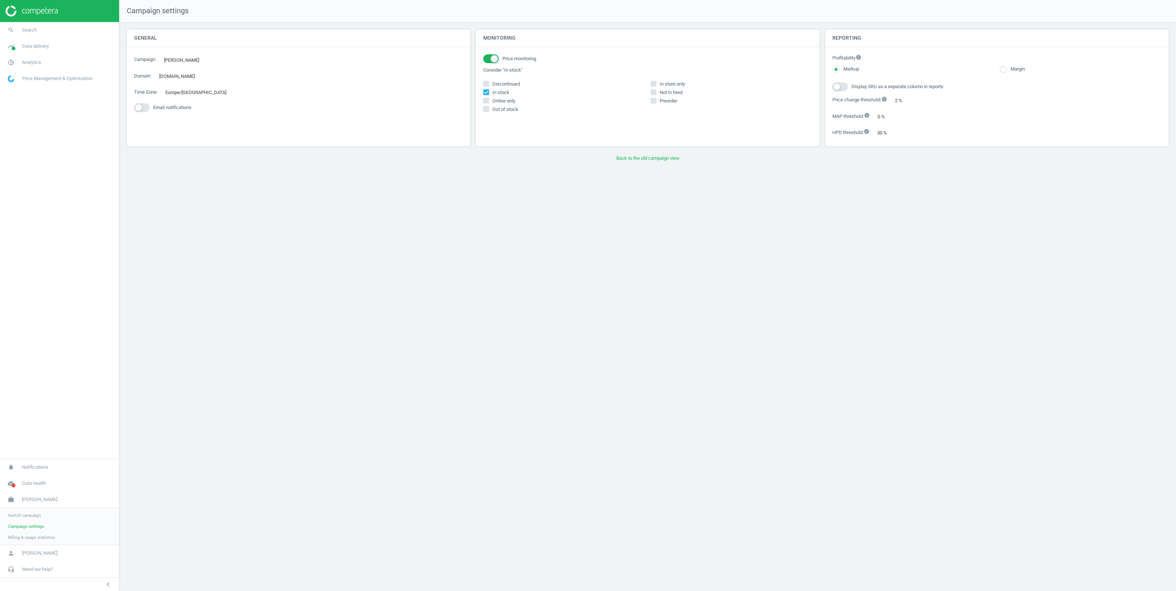
click at [25, 515] on span "Switch campaign" at bounding box center [24, 516] width 33 height 6
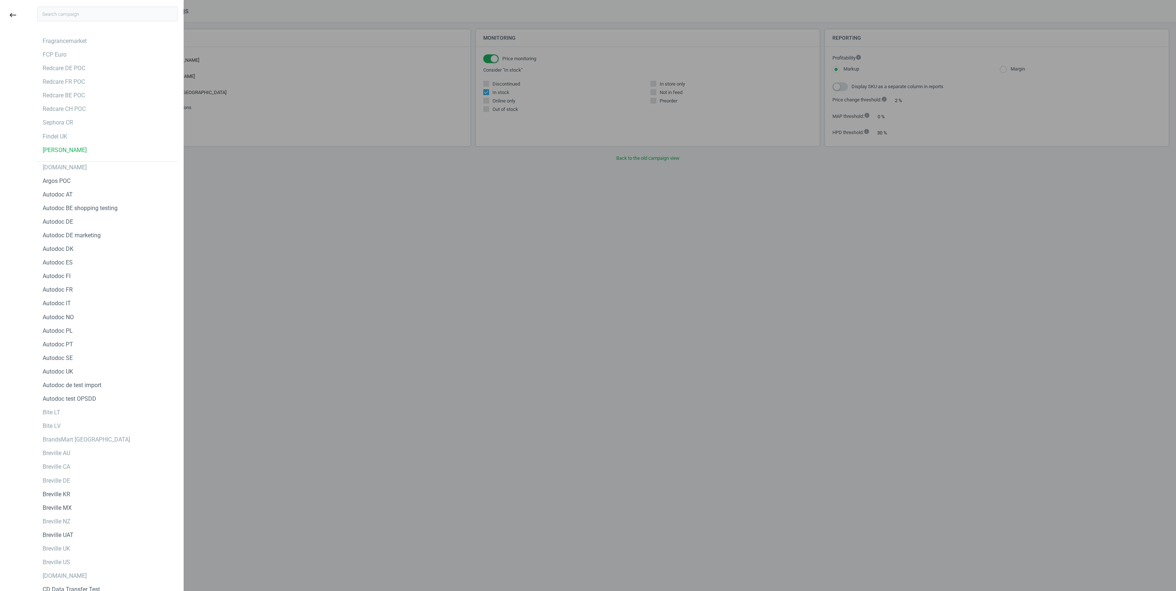
click at [61, 15] on input "text" at bounding box center [107, 14] width 141 height 15
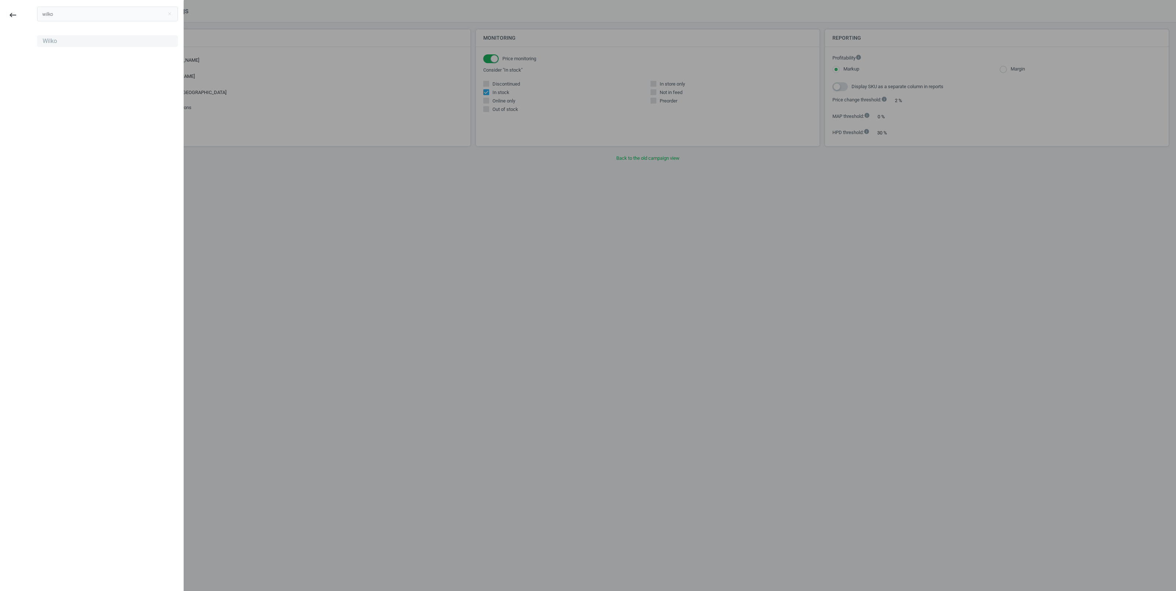
type input "wilko"
click at [57, 39] on div "Wilko" at bounding box center [107, 41] width 141 height 12
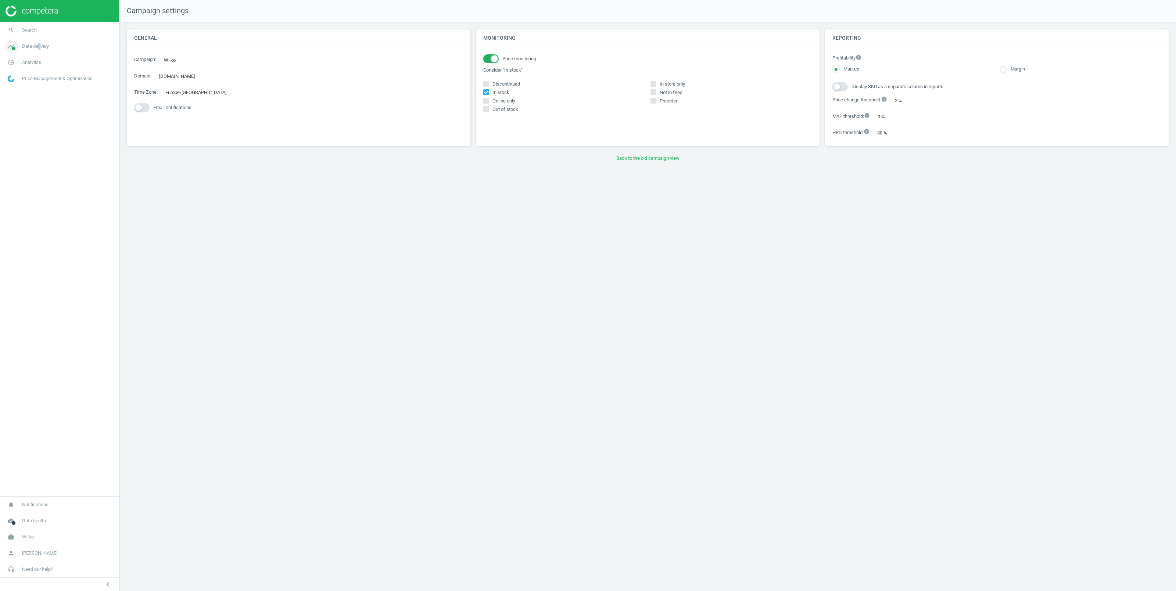
click at [40, 42] on link "timeline Data delivery" at bounding box center [59, 46] width 119 height 16
click at [15, 107] on span "Stores" at bounding box center [14, 107] width 12 height 6
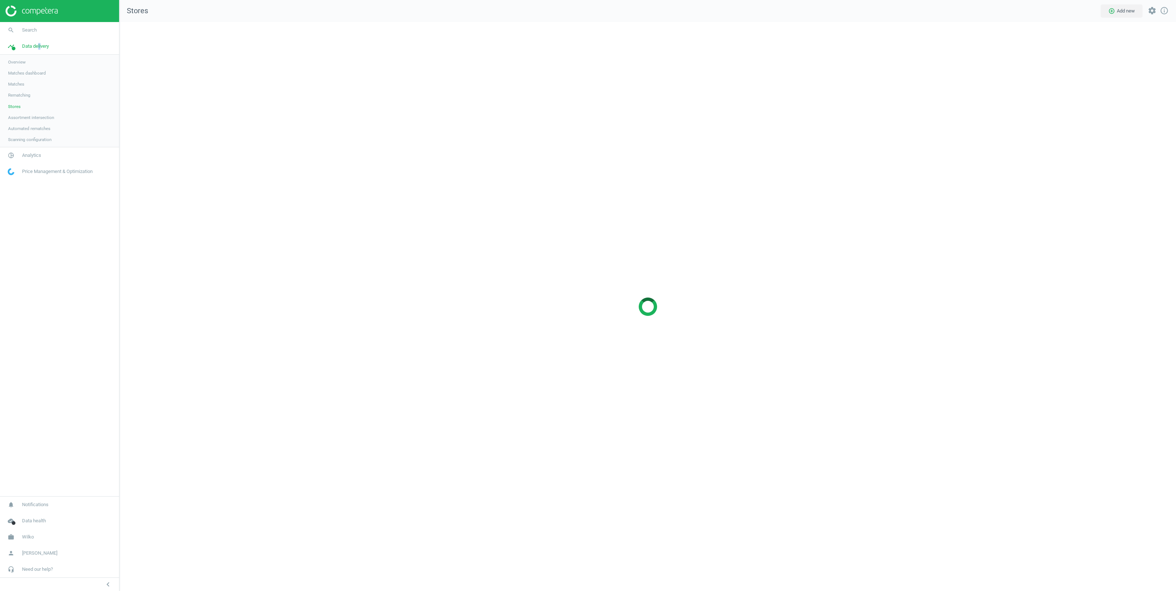
scroll to position [577, 1065]
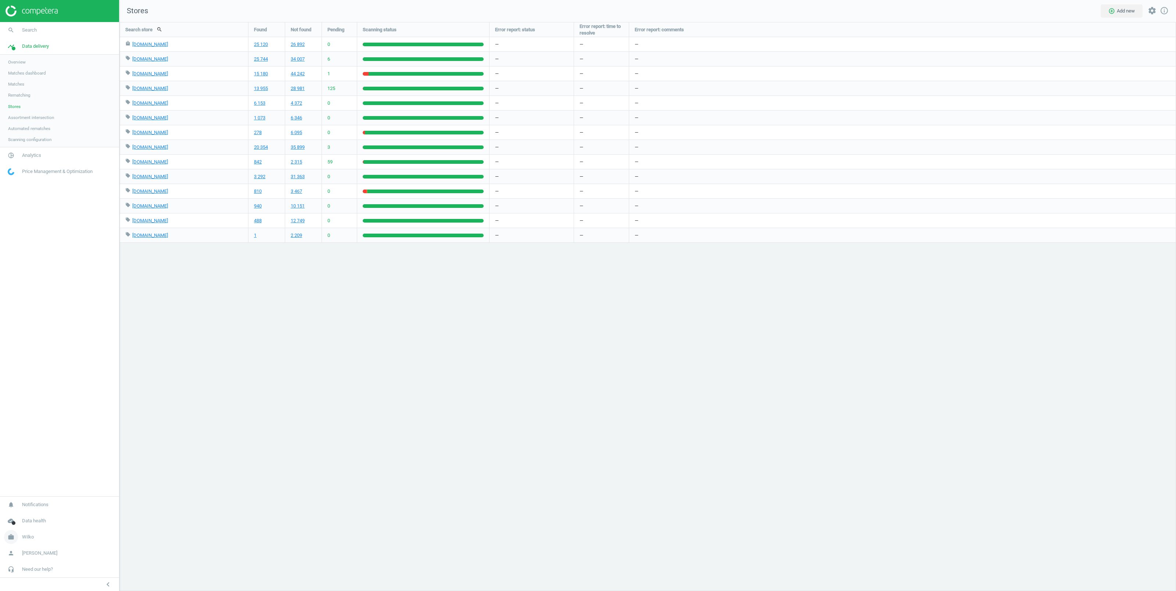
click at [27, 536] on span "Wilko" at bounding box center [28, 537] width 12 height 7
click at [27, 516] on span "Switch campaign" at bounding box center [24, 516] width 33 height 6
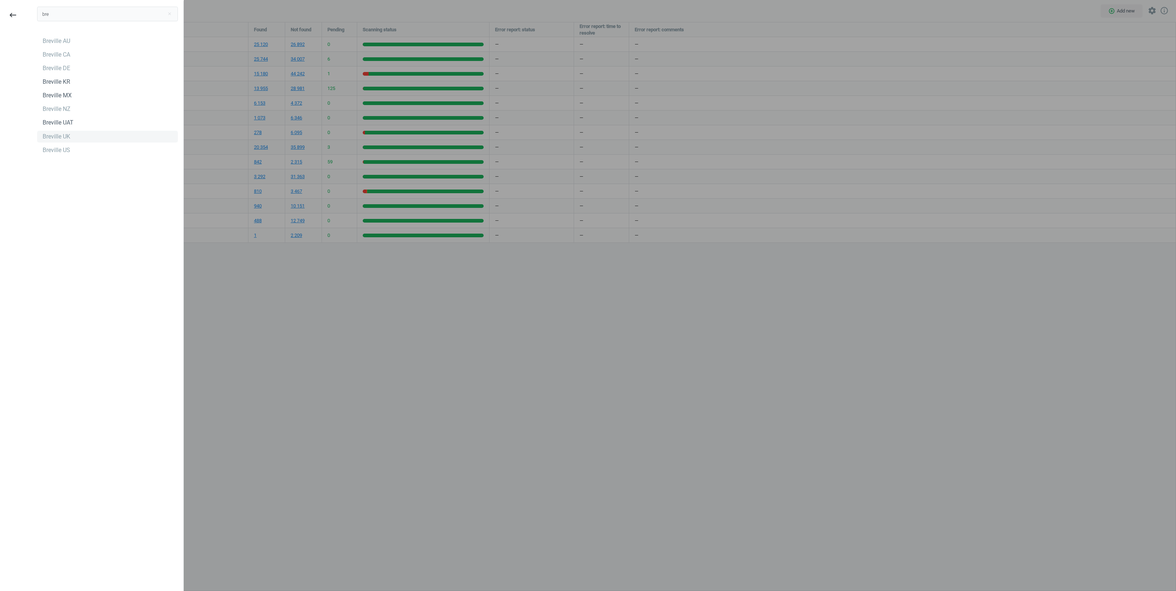
type input "bre"
click at [52, 138] on div "Breville UK" at bounding box center [57, 137] width 28 height 8
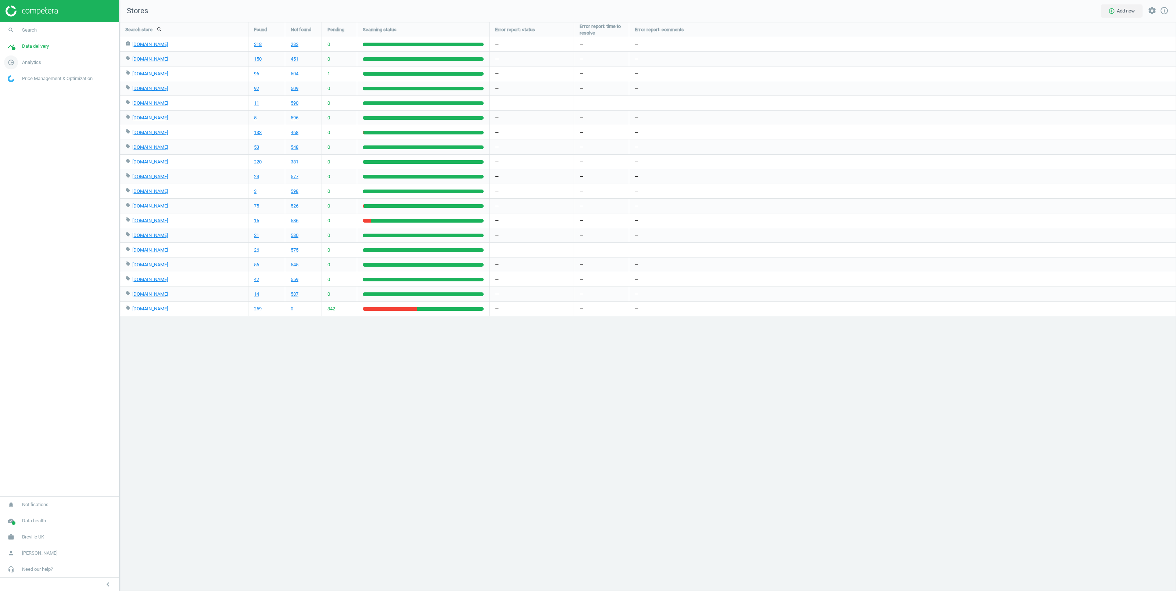
scroll to position [577, 1065]
click at [33, 539] on span "Breville UK" at bounding box center [33, 537] width 22 height 7
click at [33, 514] on span "Switch campaign" at bounding box center [24, 516] width 33 height 6
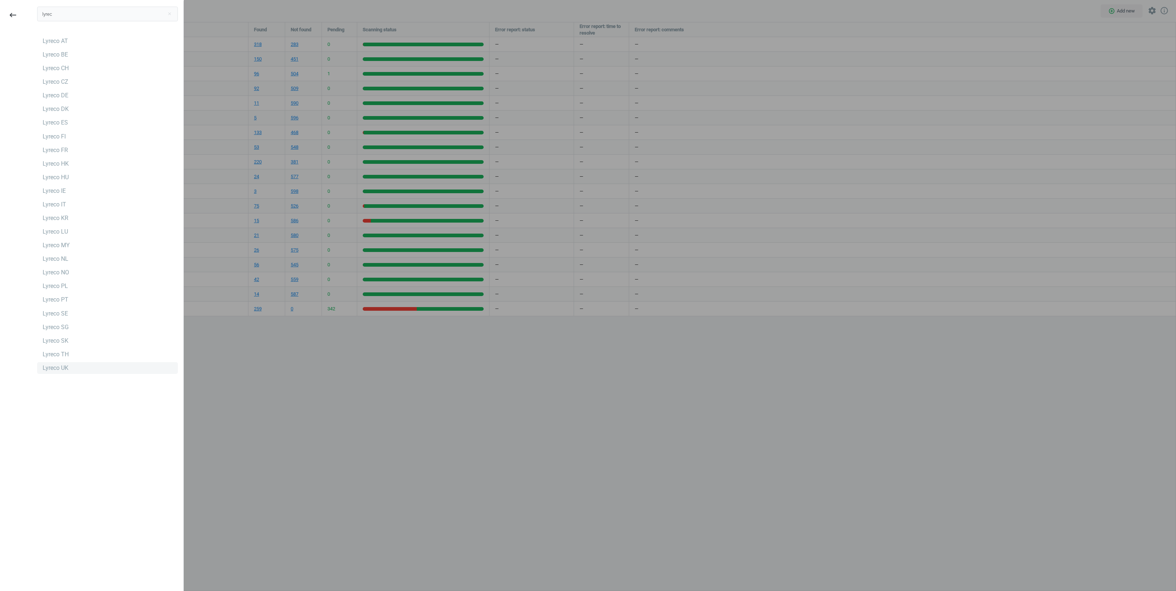
type input "lyrec"
click at [59, 365] on div "Lyreco UK" at bounding box center [56, 368] width 26 height 8
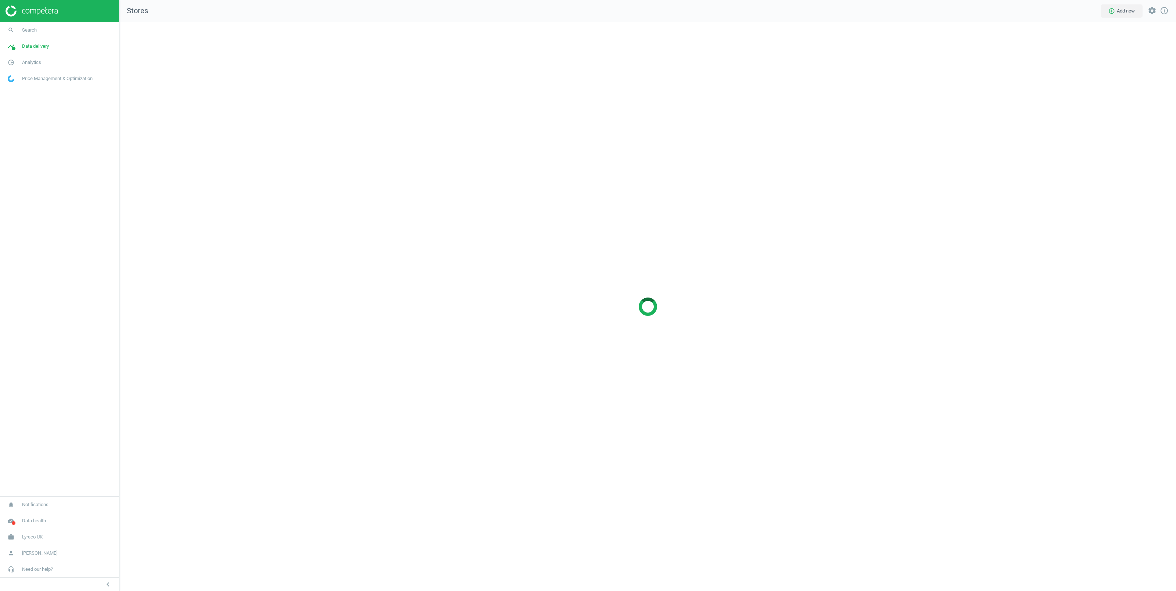
scroll to position [577, 1065]
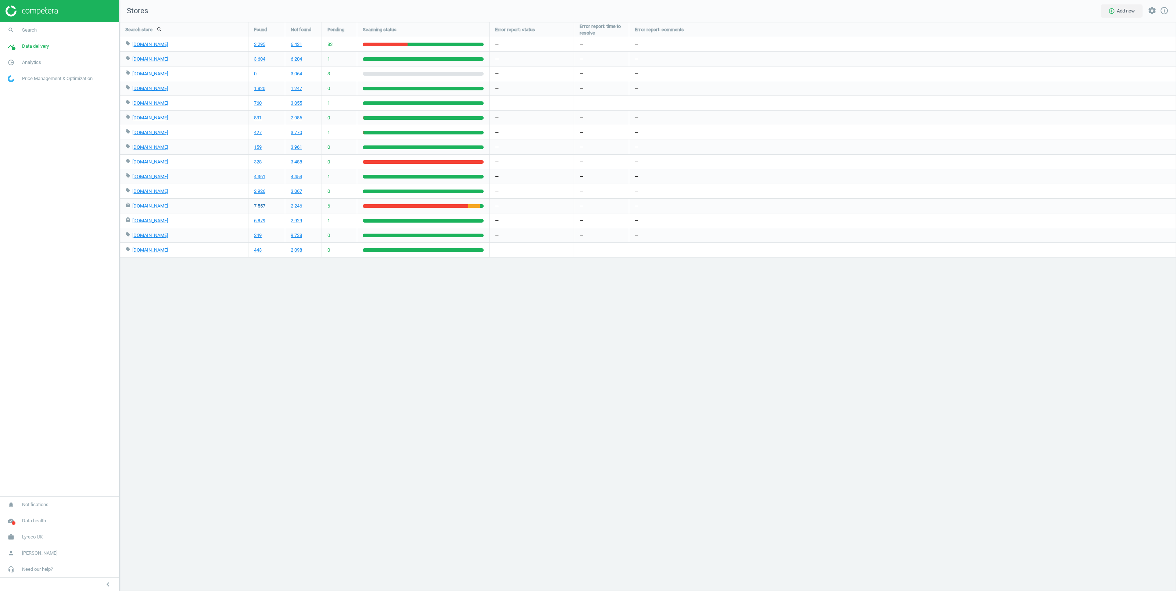
click at [261, 206] on link "7 557" at bounding box center [259, 206] width 11 height 7
click at [29, 537] on span "Lyreco UK" at bounding box center [32, 537] width 21 height 7
click at [20, 513] on span "Switch campaign" at bounding box center [24, 516] width 33 height 6
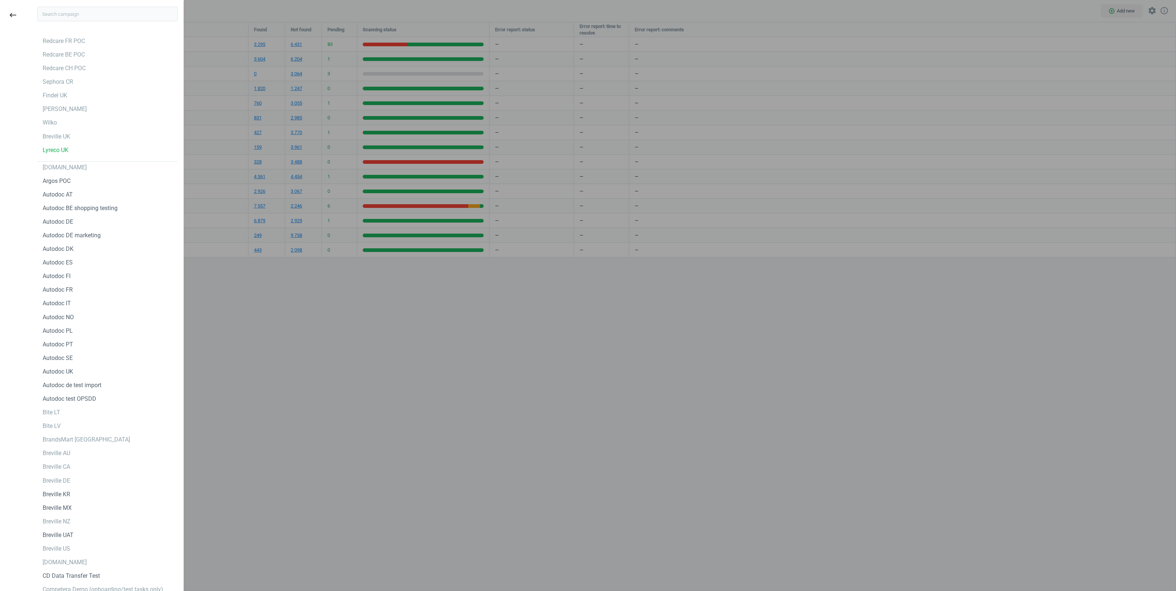
click at [59, 14] on input "text" at bounding box center [107, 14] width 141 height 15
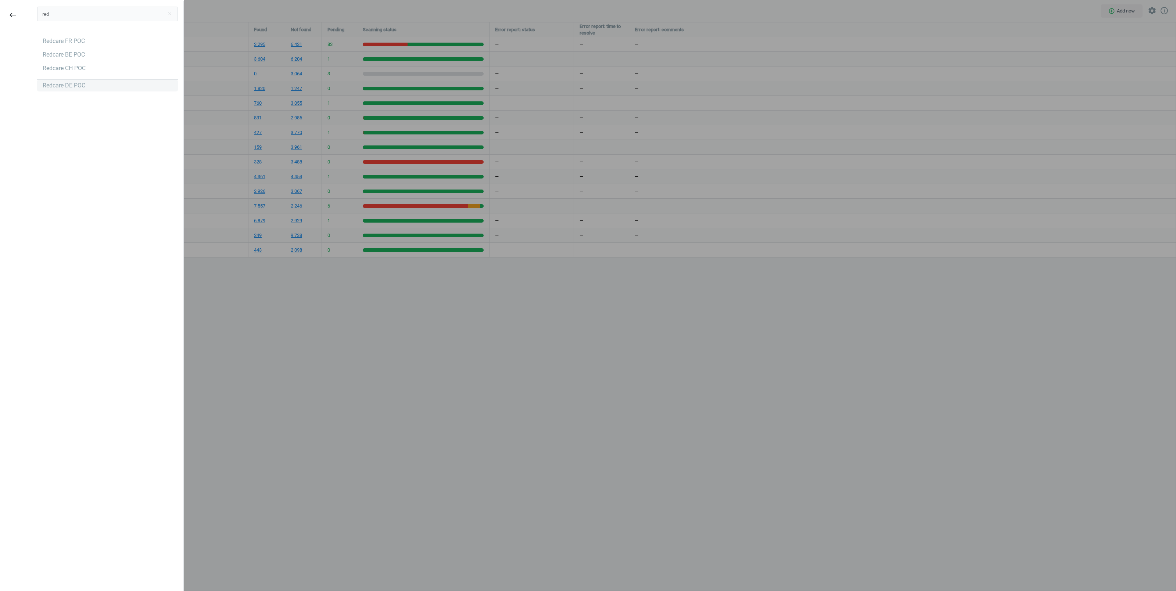
type input "red"
click at [67, 84] on div "Redcare DE POC" at bounding box center [64, 86] width 43 height 8
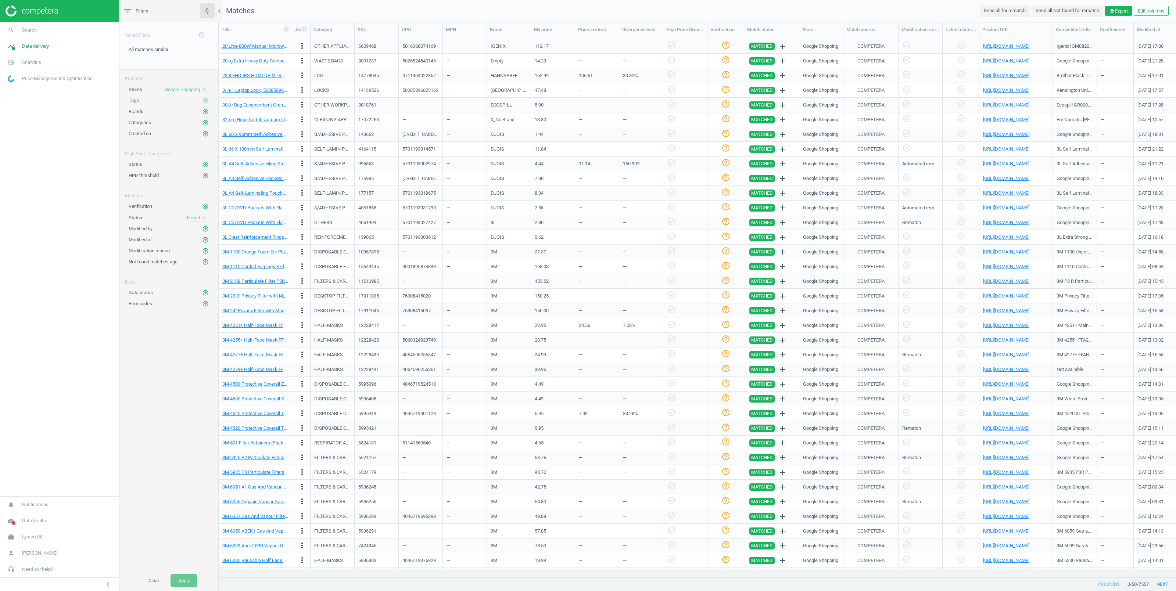
scroll to position [203, 0]
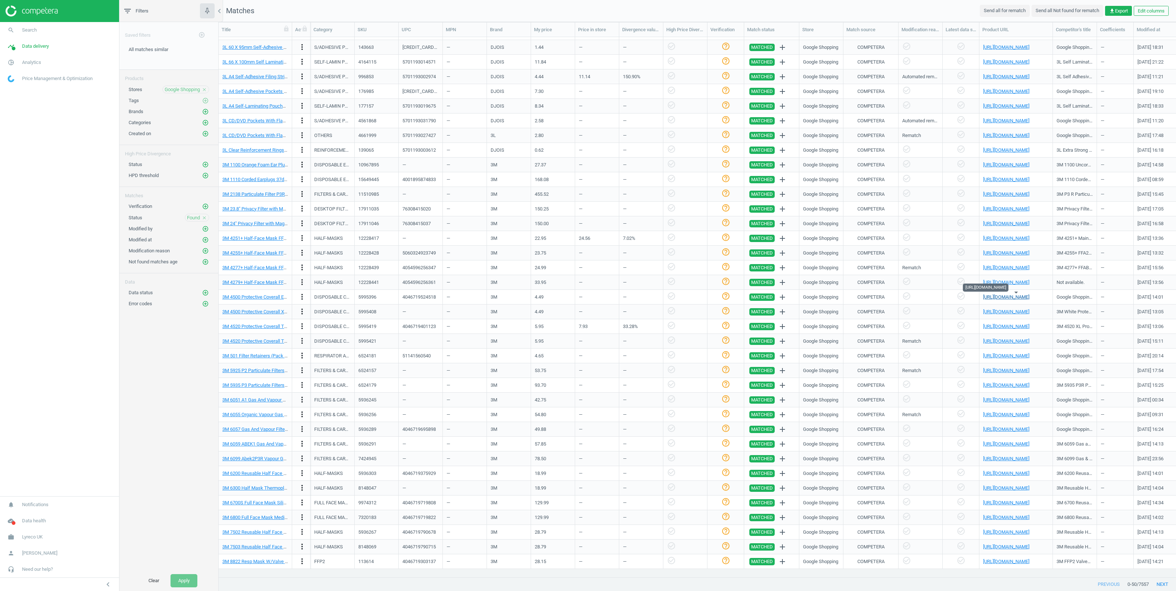
click at [1001, 298] on link "https://www.google.co.uk/shopping/product/3170604859683963607/" at bounding box center [1006, 297] width 46 height 6
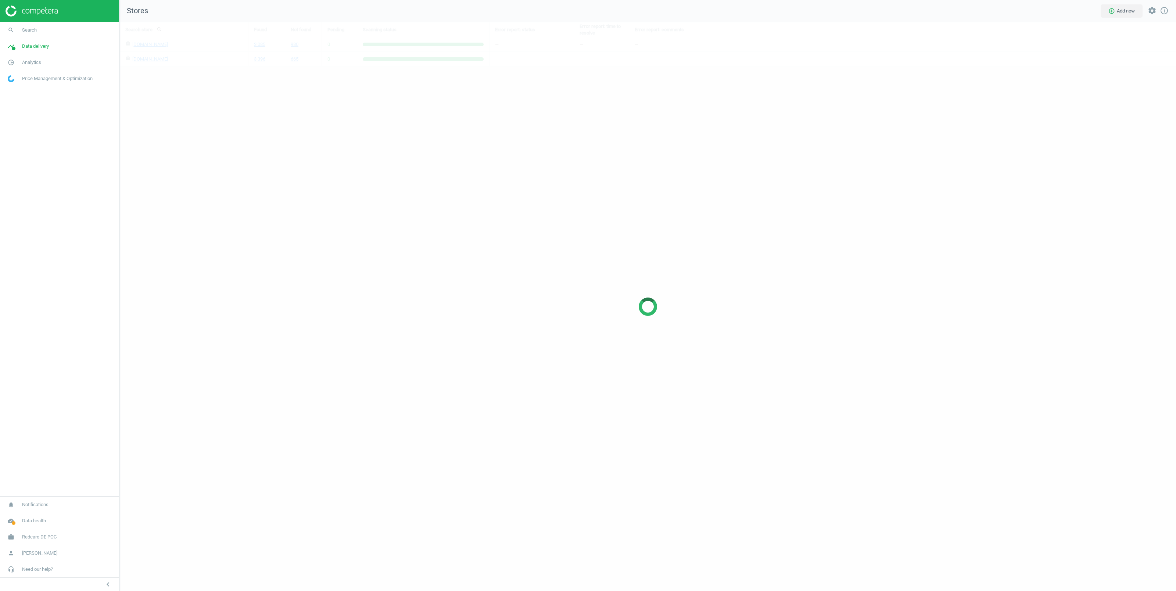
scroll to position [577, 1065]
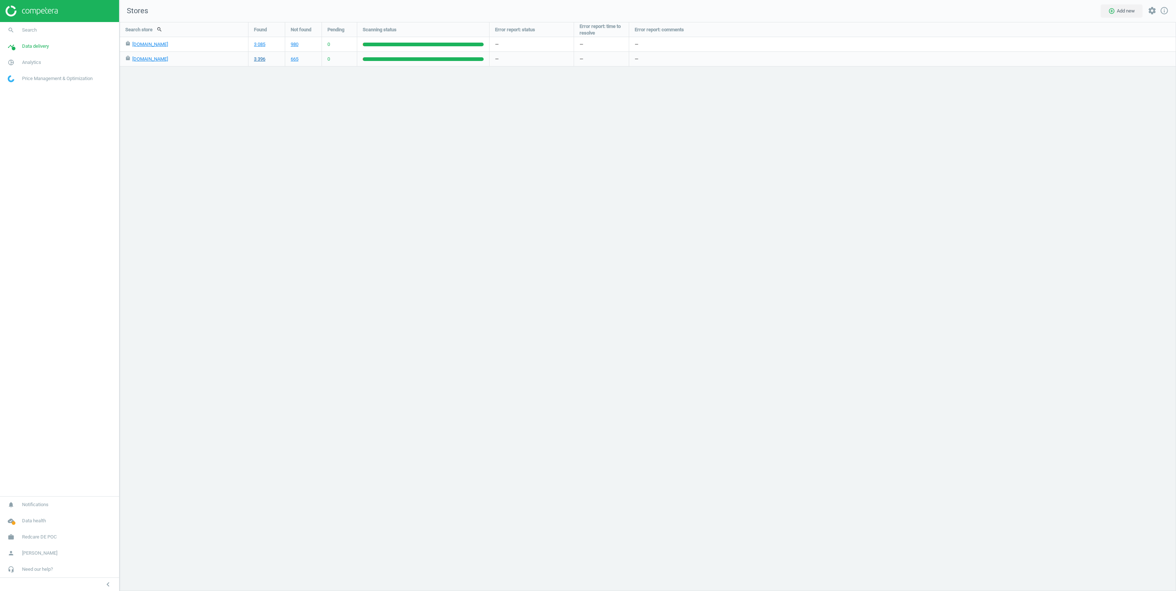
click at [262, 59] on link "3 396" at bounding box center [259, 59] width 11 height 7
click at [272, 182] on div "Search store search Found Not found Pending Scanning status Error report: statu…" at bounding box center [647, 306] width 1057 height 569
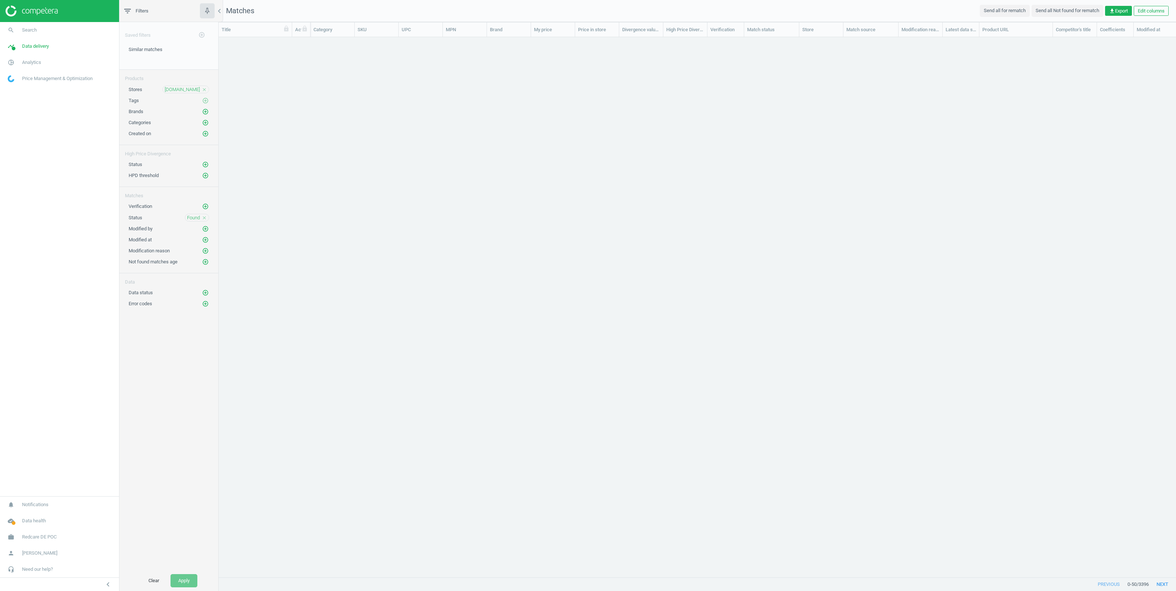
scroll to position [8, 8]
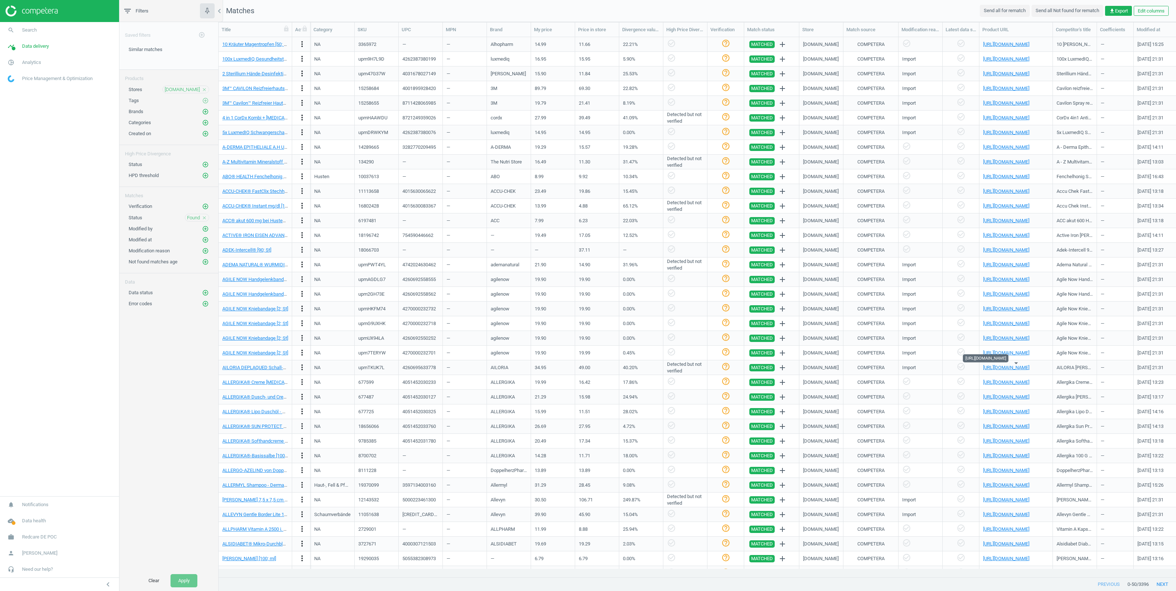
click at [402, 370] on div "4260695633778" at bounding box center [421, 368] width 44 height 15
click at [415, 368] on div "4260695633778" at bounding box center [418, 368] width 33 height 7
copy div "4260695633778"
click at [997, 514] on link "[URL][DOMAIN_NAME]" at bounding box center [1006, 515] width 46 height 6
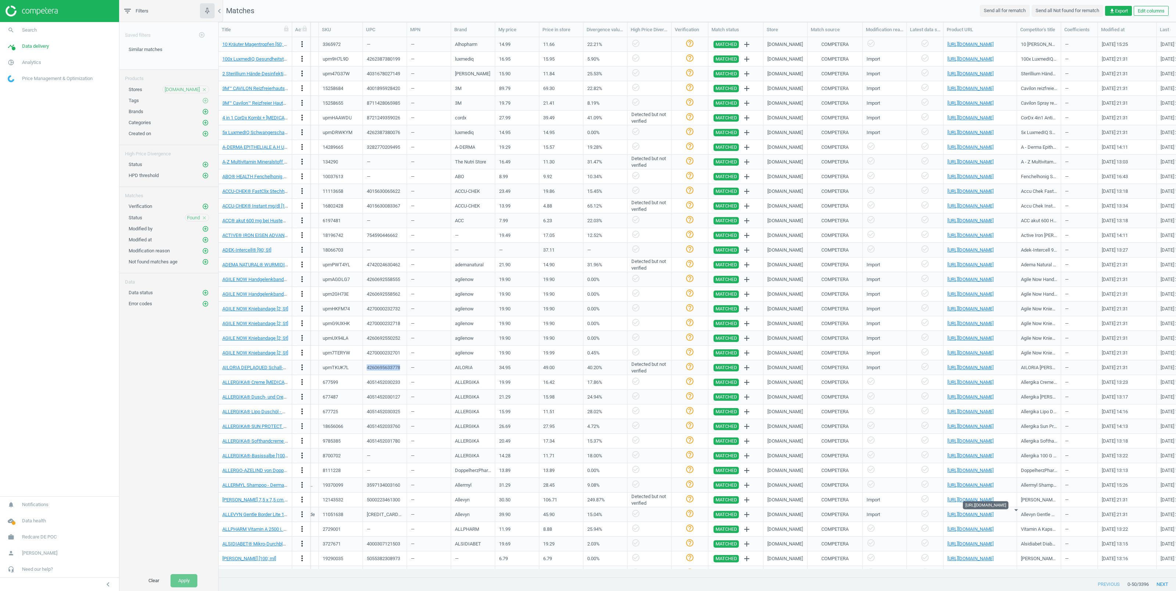
scroll to position [0, 0]
